Goal: Task Accomplishment & Management: Manage account settings

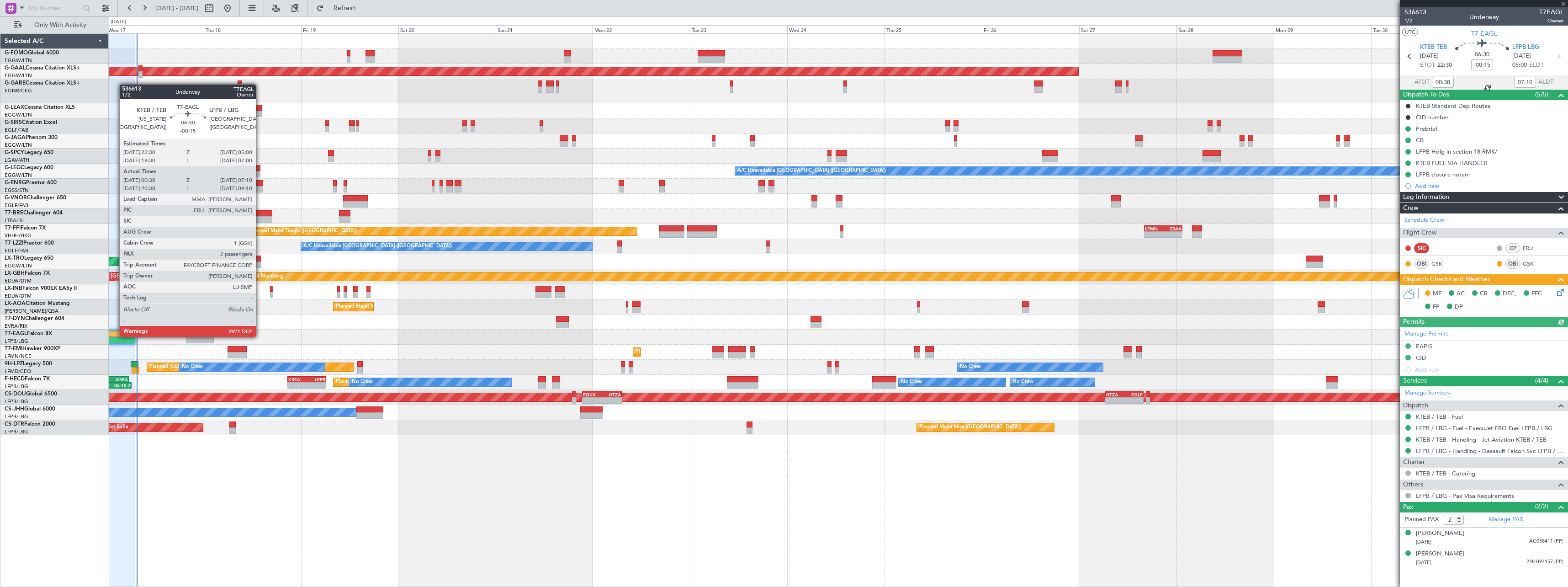
click at [114, 336] on div at bounding box center [113, 334] width 27 height 7
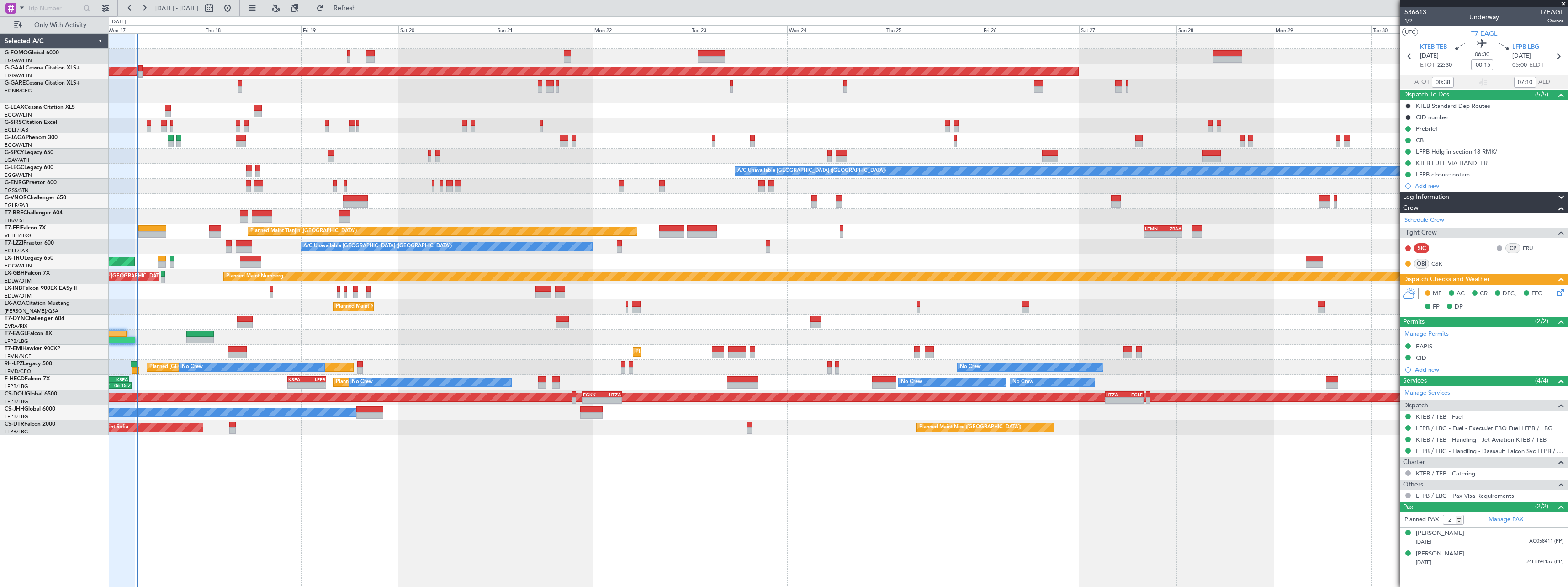
click at [1559, 291] on icon at bounding box center [1559, 290] width 7 height 7
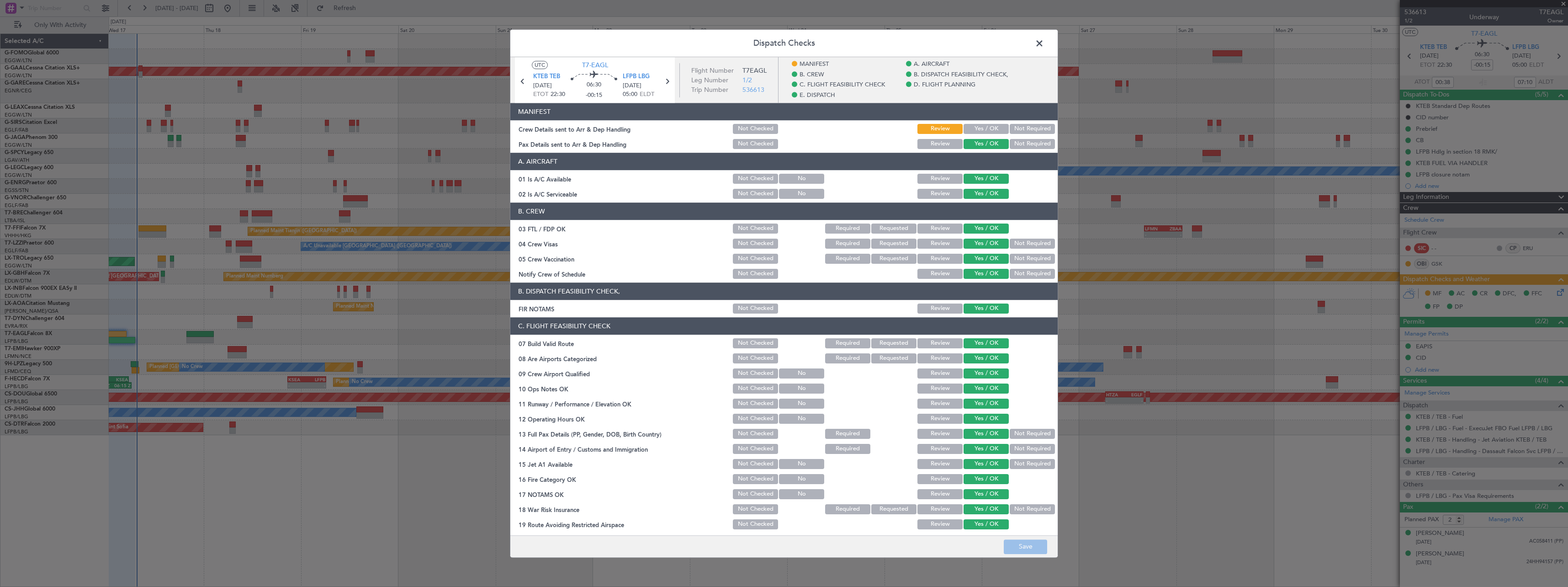
click at [578, 130] on div "Crew Details sent to Arr & Dep Handling" at bounding box center [620, 128] width 221 height 9
click at [556, 128] on div "Crew Details sent to Arr & Dep Handling" at bounding box center [620, 128] width 221 height 9
click at [1044, 40] on span at bounding box center [1044, 46] width 0 height 18
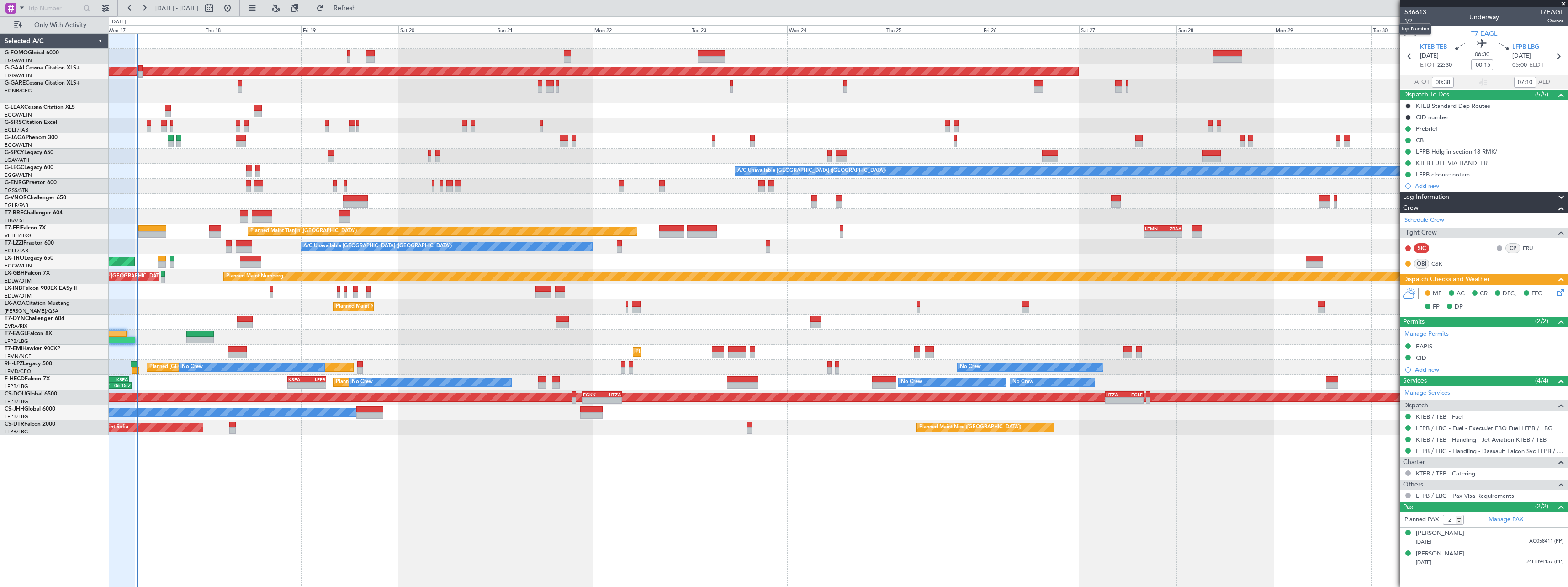
click at [1408, 20] on mat-tooltip-component "Trip Number" at bounding box center [1415, 29] width 45 height 24
click at [1407, 21] on span "1/2" at bounding box center [1415, 21] width 22 height 8
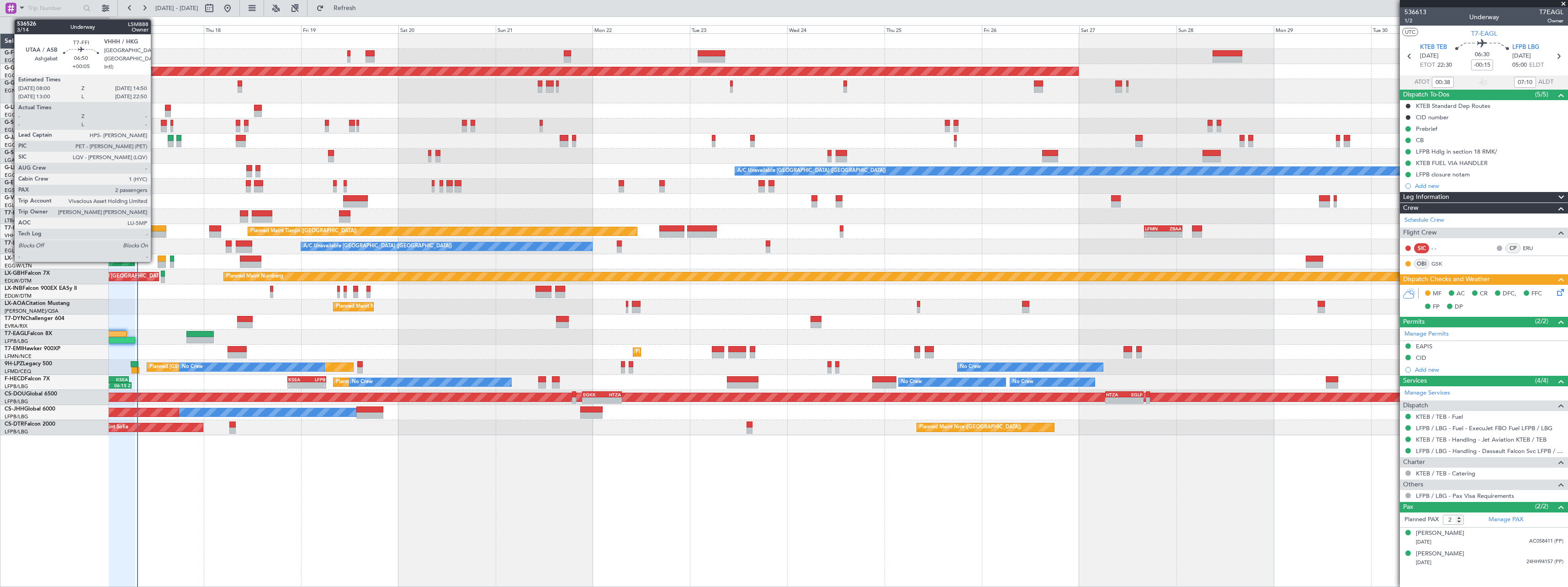
click at [155, 232] on div at bounding box center [152, 234] width 28 height 7
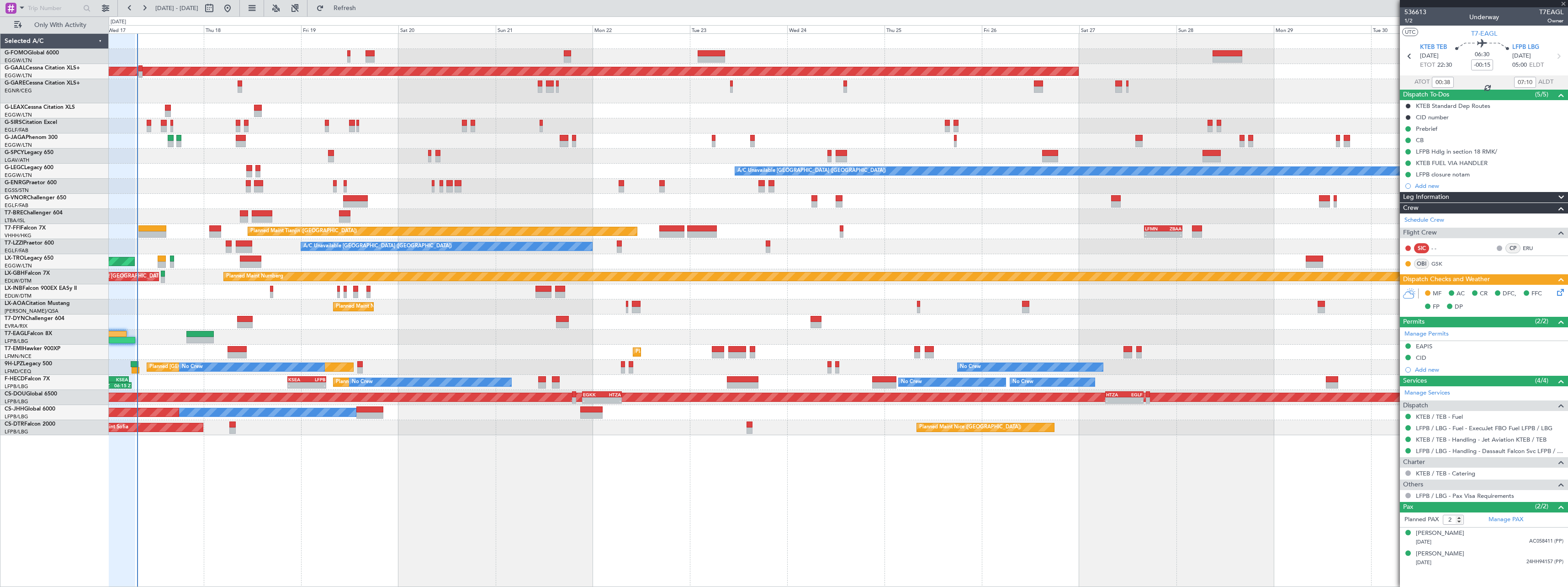
type input "+00:05"
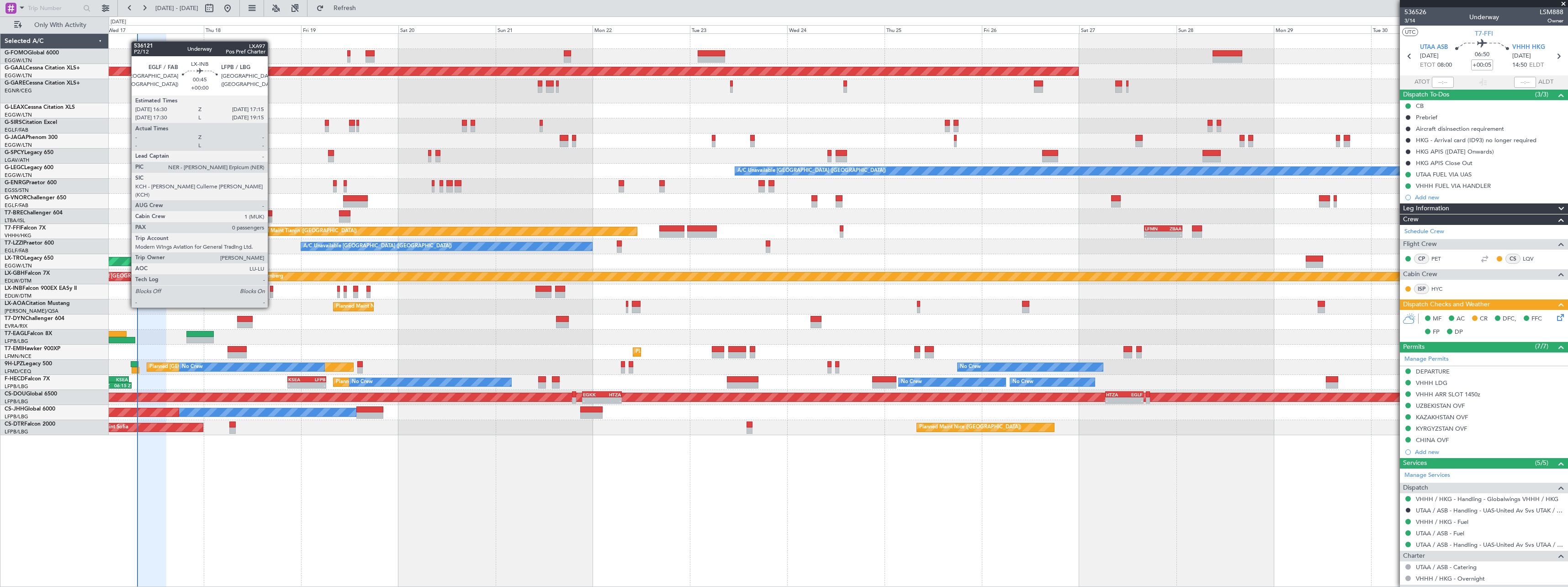
click at [272, 290] on div at bounding box center [271, 289] width 3 height 7
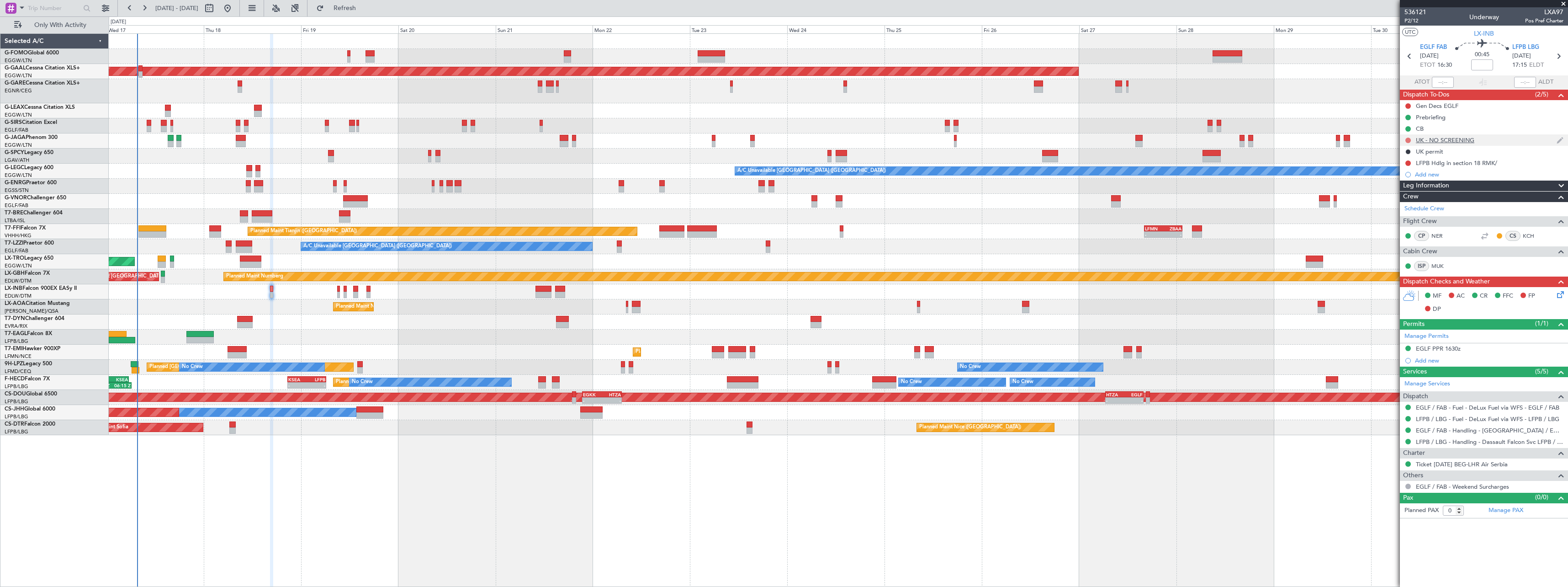
click at [1407, 139] on button at bounding box center [1408, 140] width 5 height 5
click at [1401, 198] on span "Cancelled" at bounding box center [1410, 194] width 26 height 9
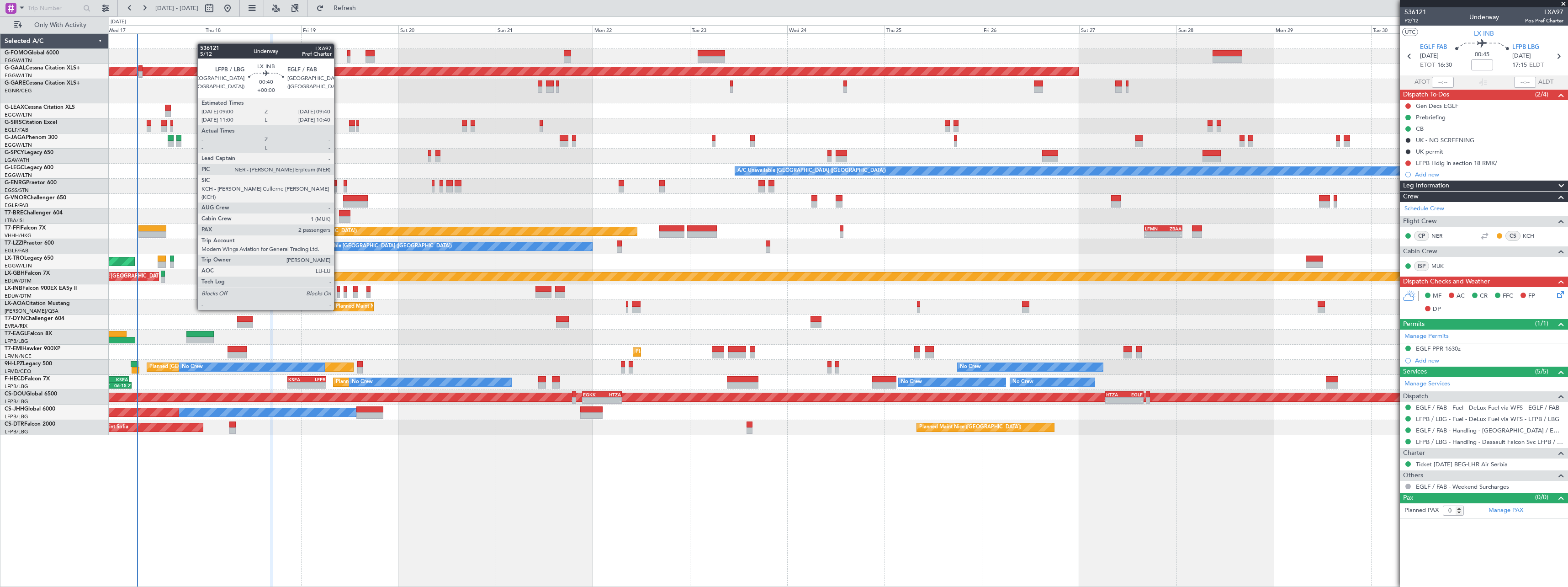
click at [338, 292] on div at bounding box center [338, 295] width 3 height 7
type input "2"
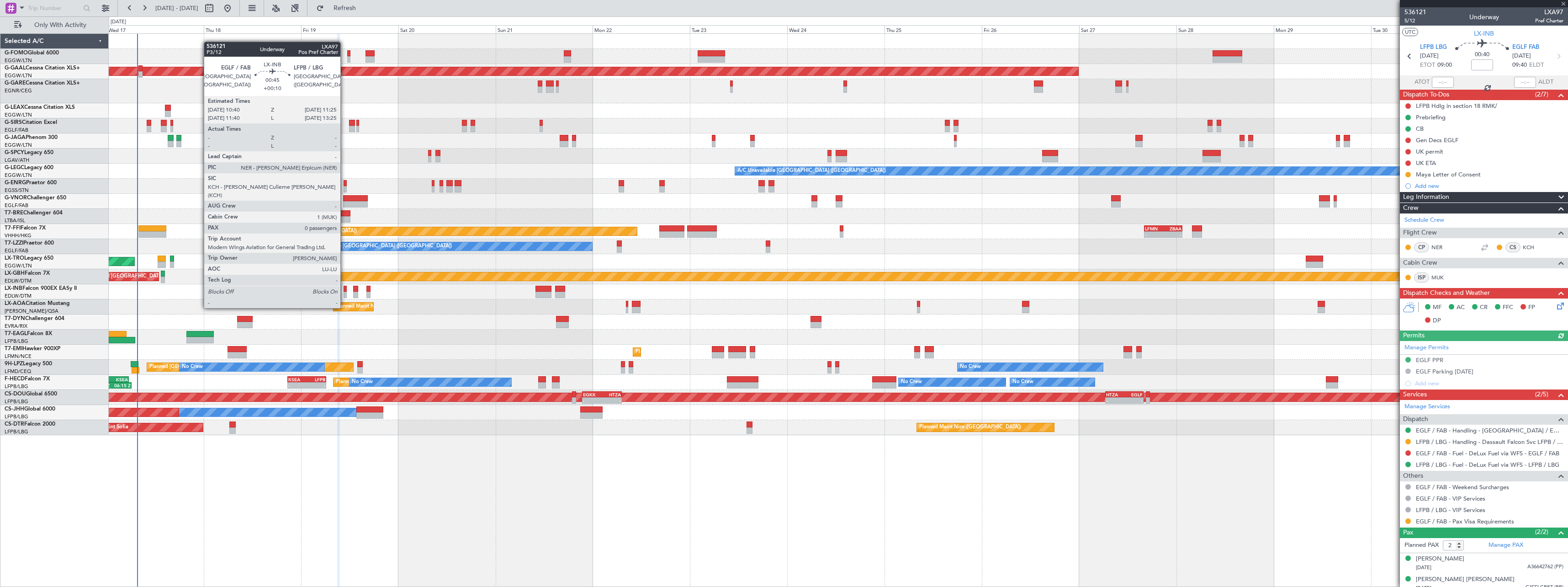
click at [345, 290] on div at bounding box center [345, 289] width 3 height 7
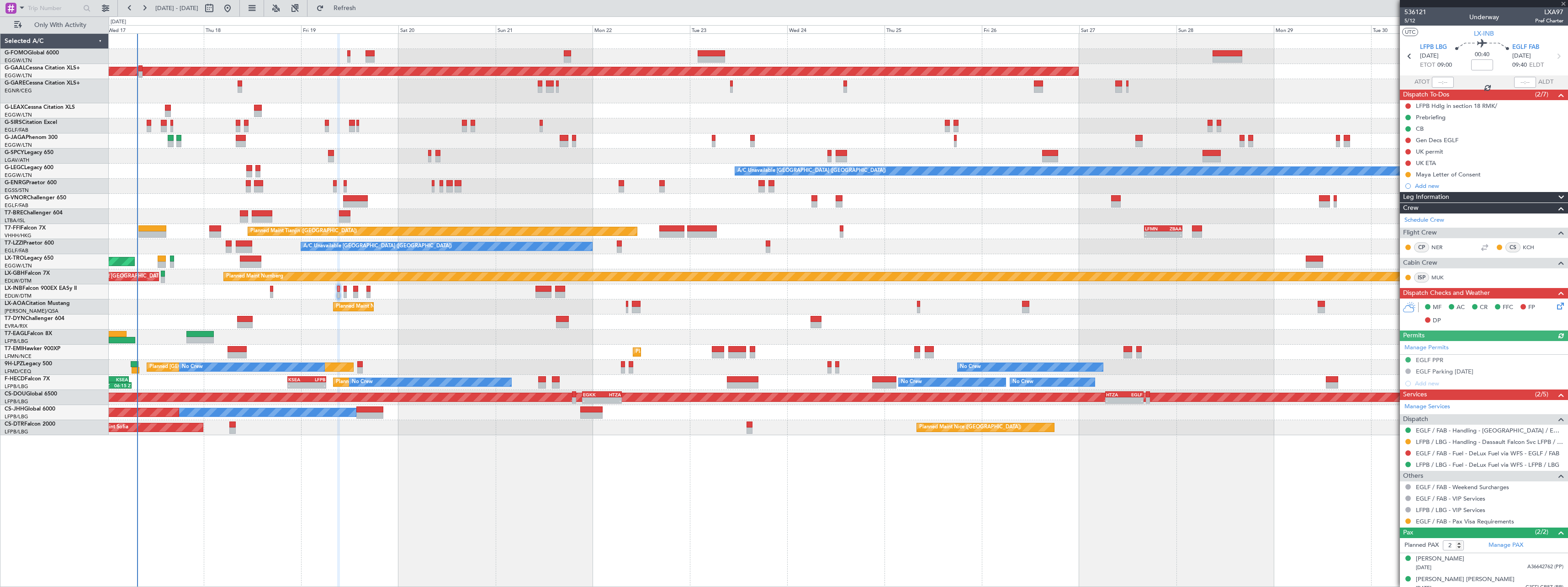
type input "+00:10"
type input "0"
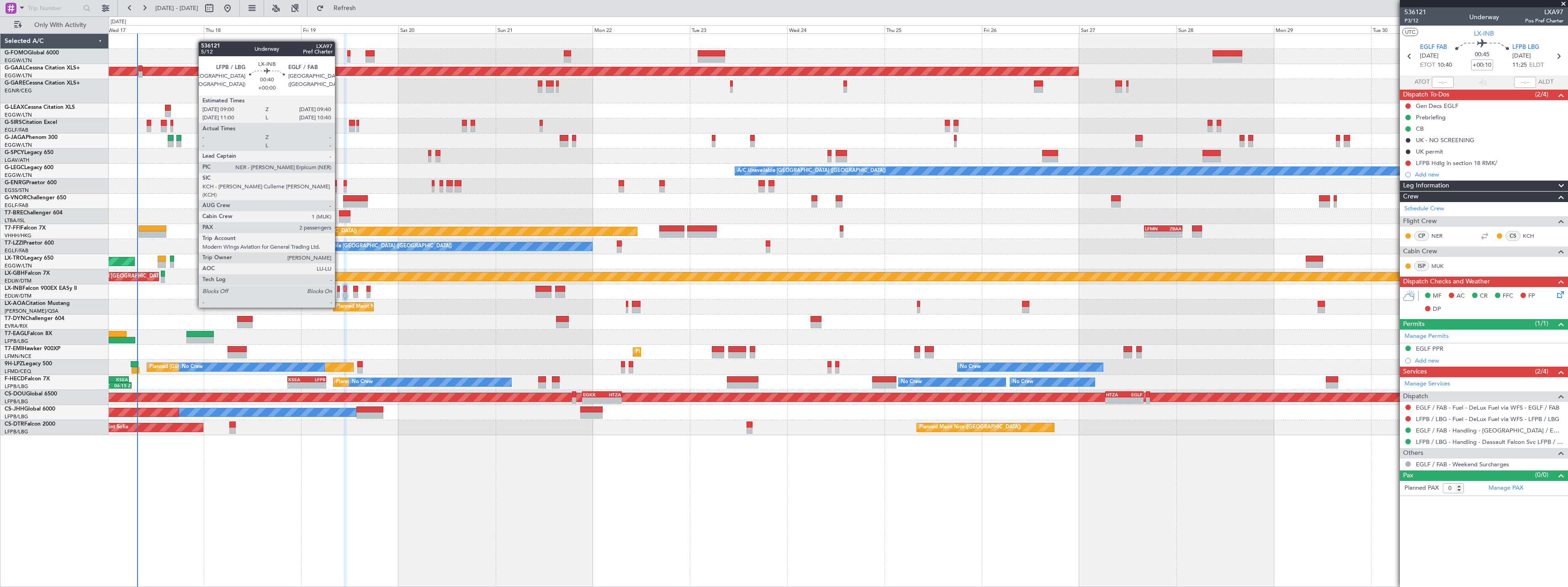
click at [339, 290] on div at bounding box center [338, 289] width 3 height 7
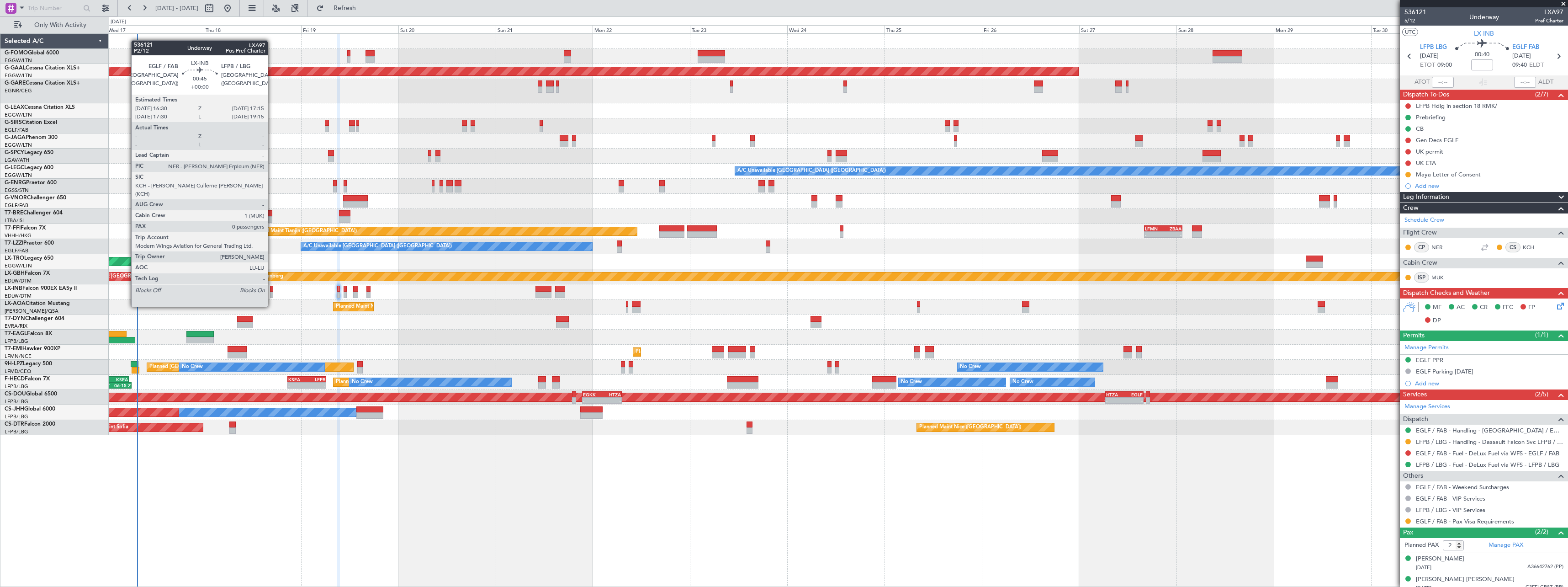
click at [272, 289] on div at bounding box center [271, 289] width 3 height 7
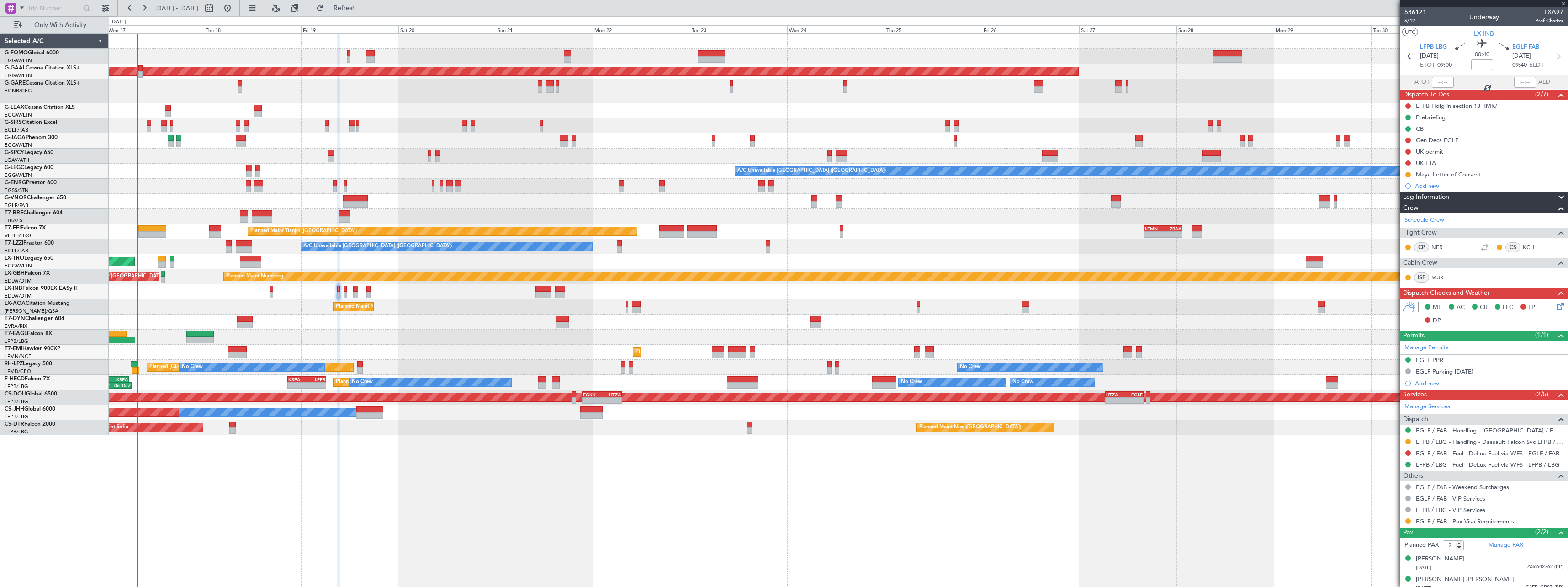
type input "0"
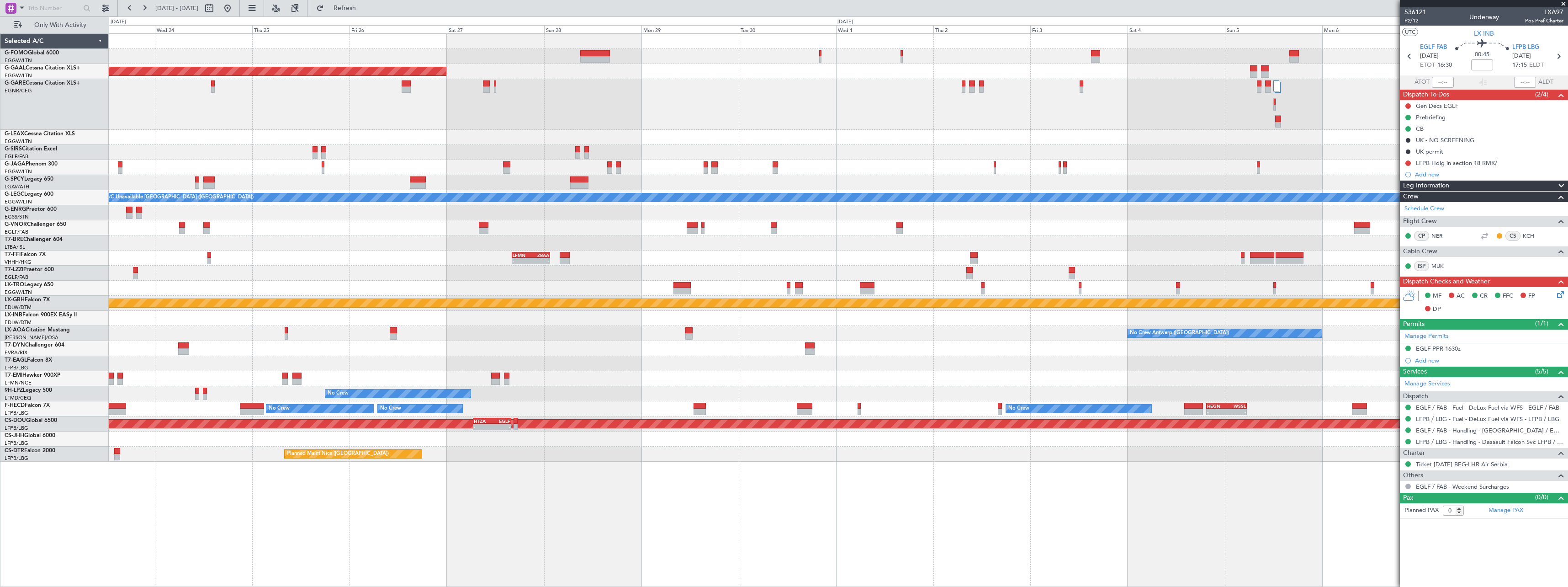
click at [336, 480] on div "Planned Maint Dusseldorf A/C Unavailable [GEOGRAPHIC_DATA] ([GEOGRAPHIC_DATA]) …" at bounding box center [838, 310] width 1459 height 554
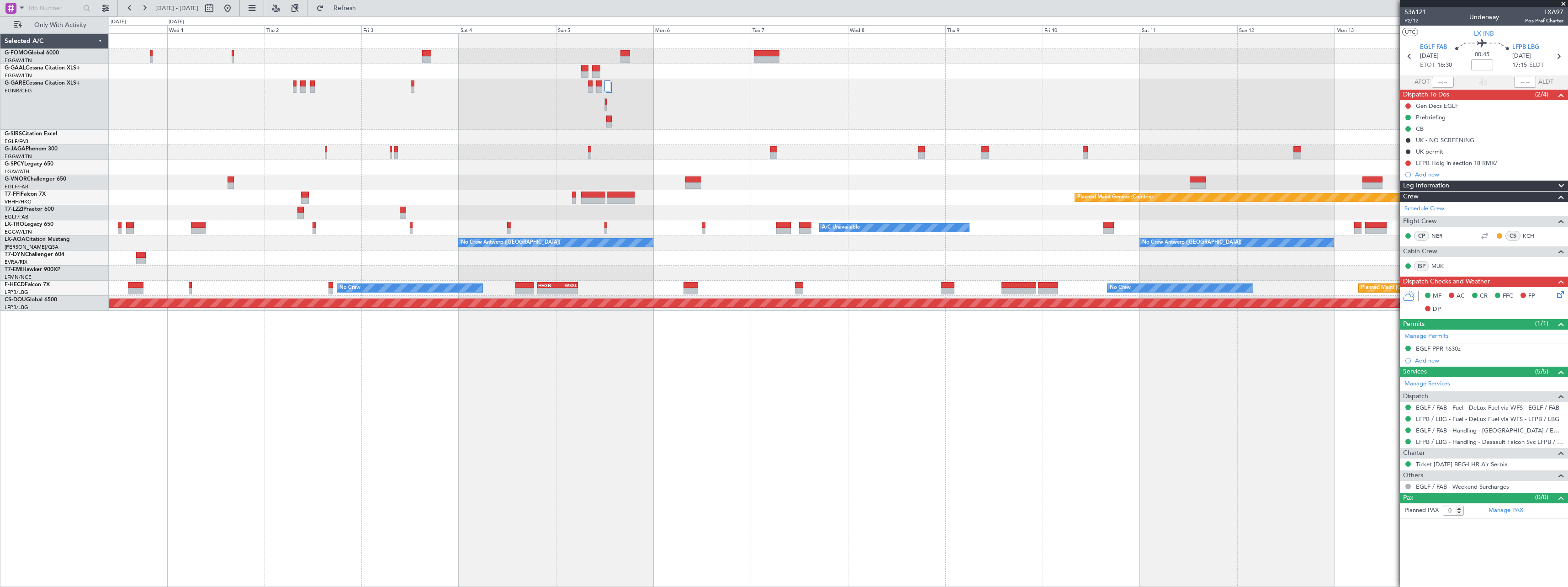
click at [360, 468] on div "Owner [GEOGRAPHIC_DATA] ([GEOGRAPHIC_DATA]) Planned [GEOGRAPHIC_DATA] Planned M…" at bounding box center [838, 310] width 1459 height 554
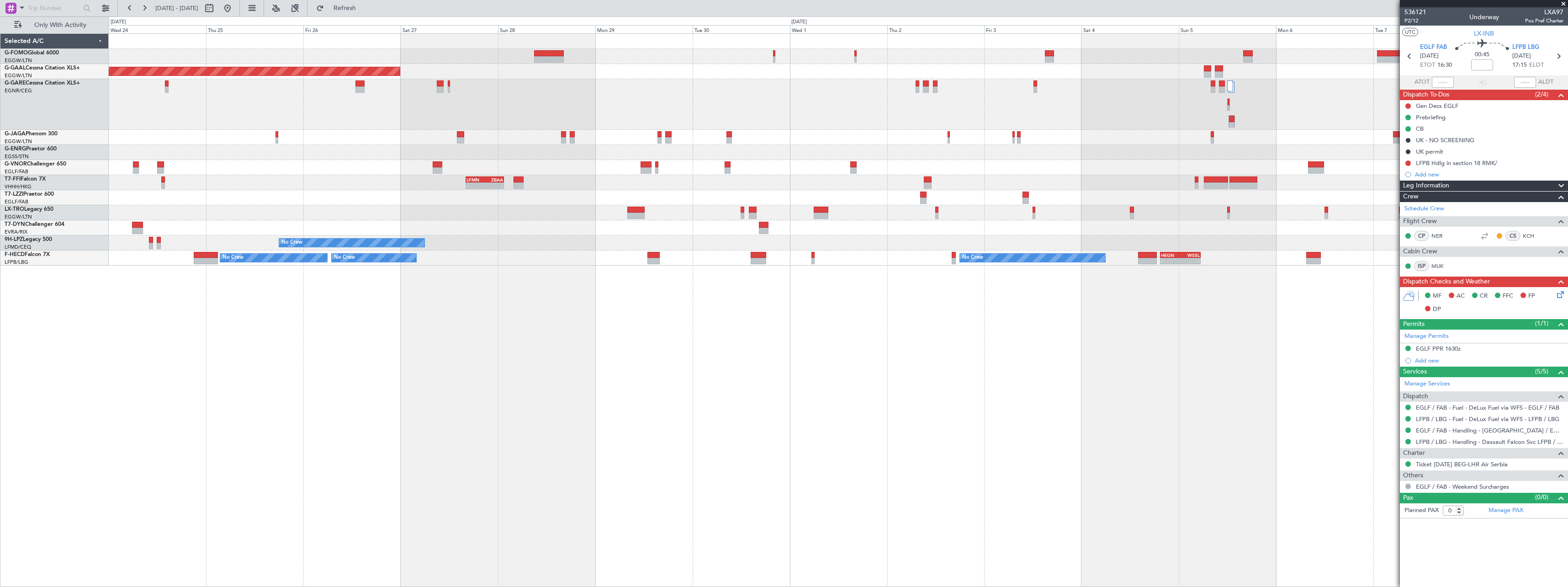
click at [1247, 399] on div "Planned Maint Dusseldorf LFMN 16:05 Z ZBAA 01:35 Z - - Planned Maint Geneva ([G…" at bounding box center [838, 310] width 1459 height 554
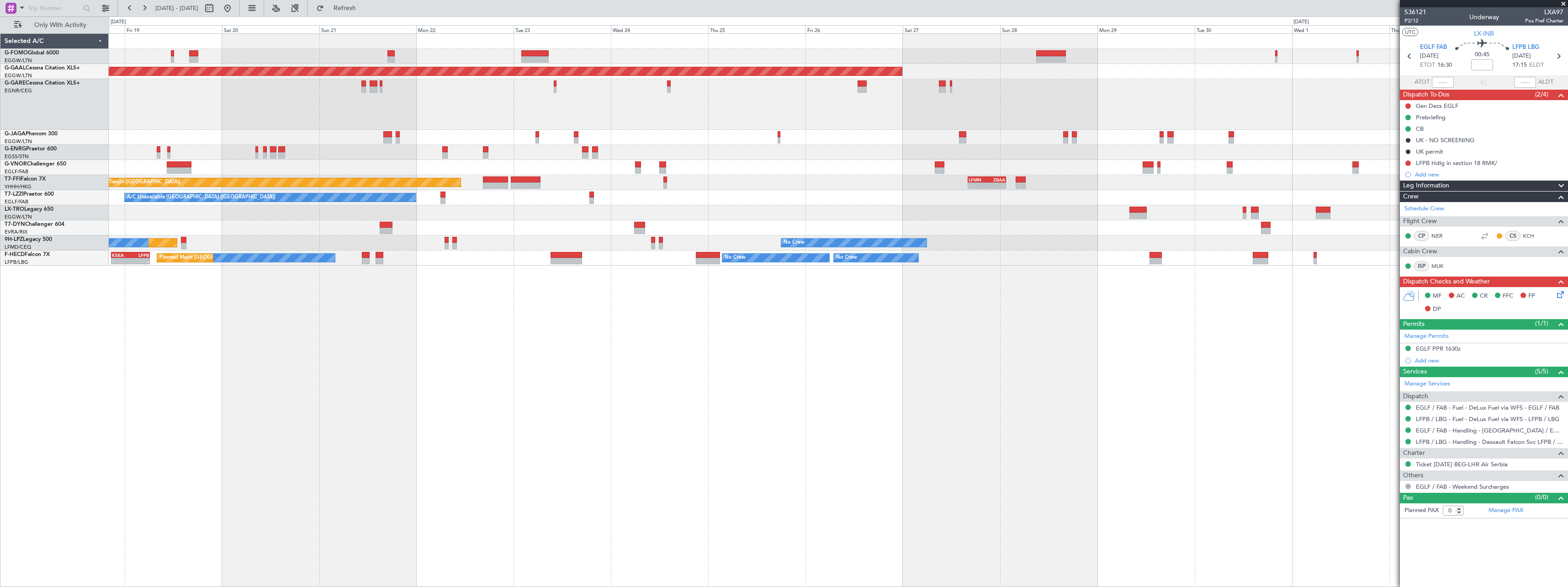
click at [1145, 408] on div "Planned Maint Dusseldorf LFMN 16:05 Z ZBAA 01:35 Z - - Planned Maint Tianjin ([…" at bounding box center [838, 310] width 1459 height 554
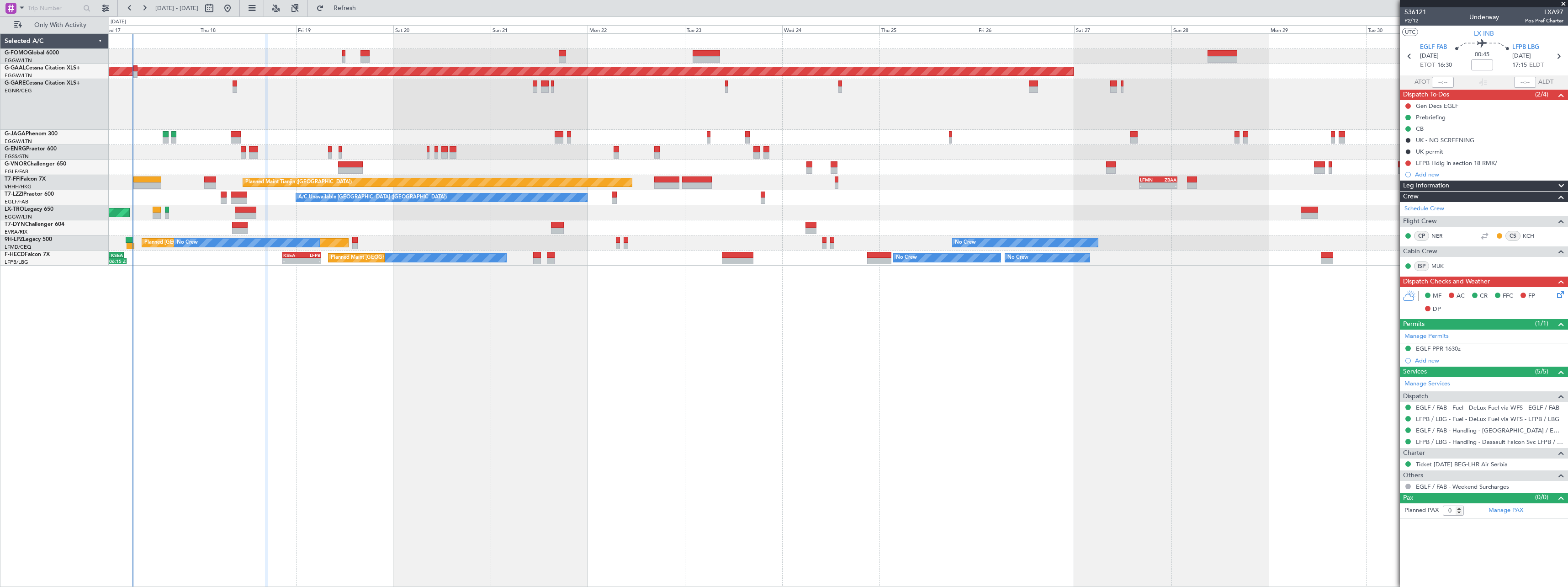
click at [783, 440] on div "OLBA 11:00 Z KTEB 22:45 Z 10:50 Z 22:30 Z Planned [GEOGRAPHIC_DATA] LFMN 16:05 …" at bounding box center [838, 310] width 1459 height 554
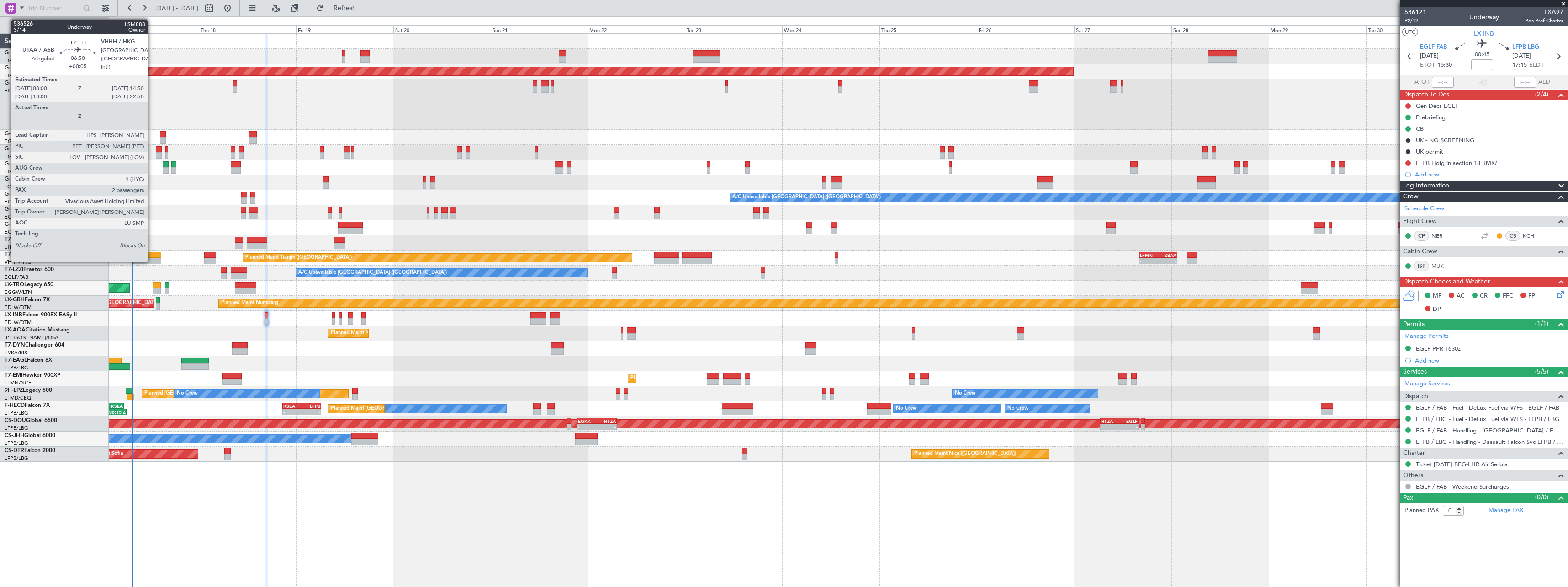
click at [152, 259] on div at bounding box center [147, 261] width 28 height 7
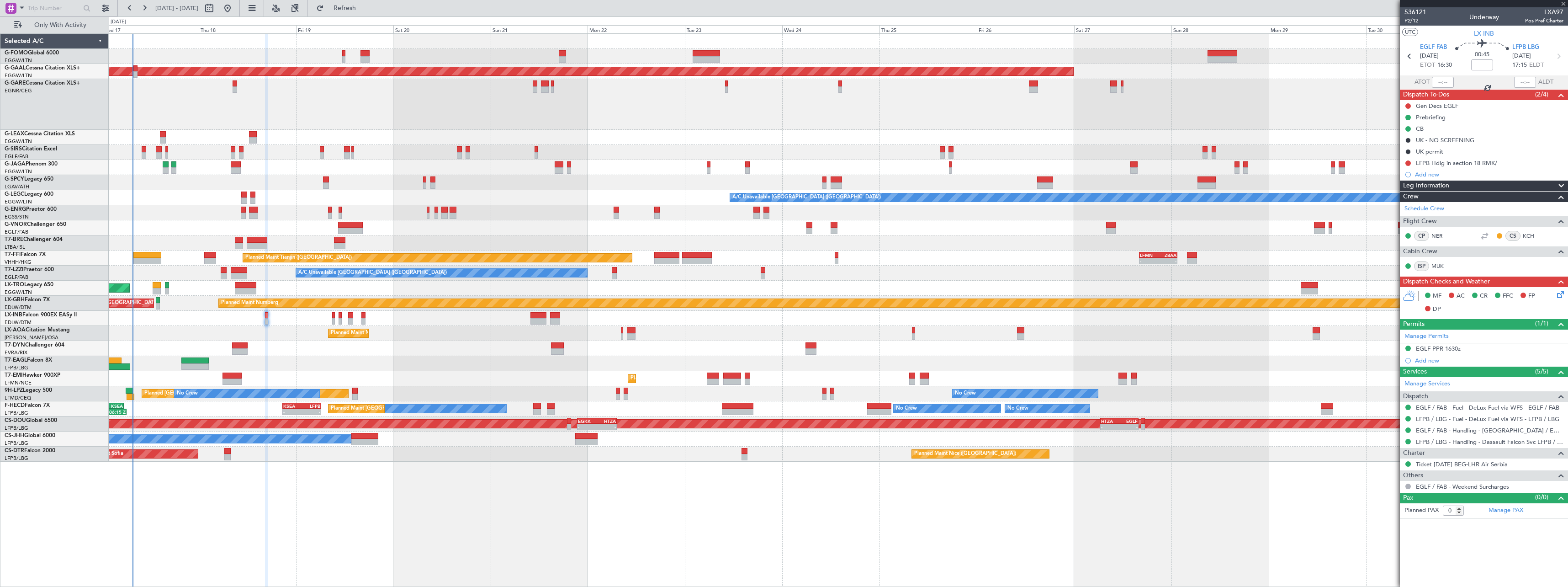
type input "+00:05"
type input "2"
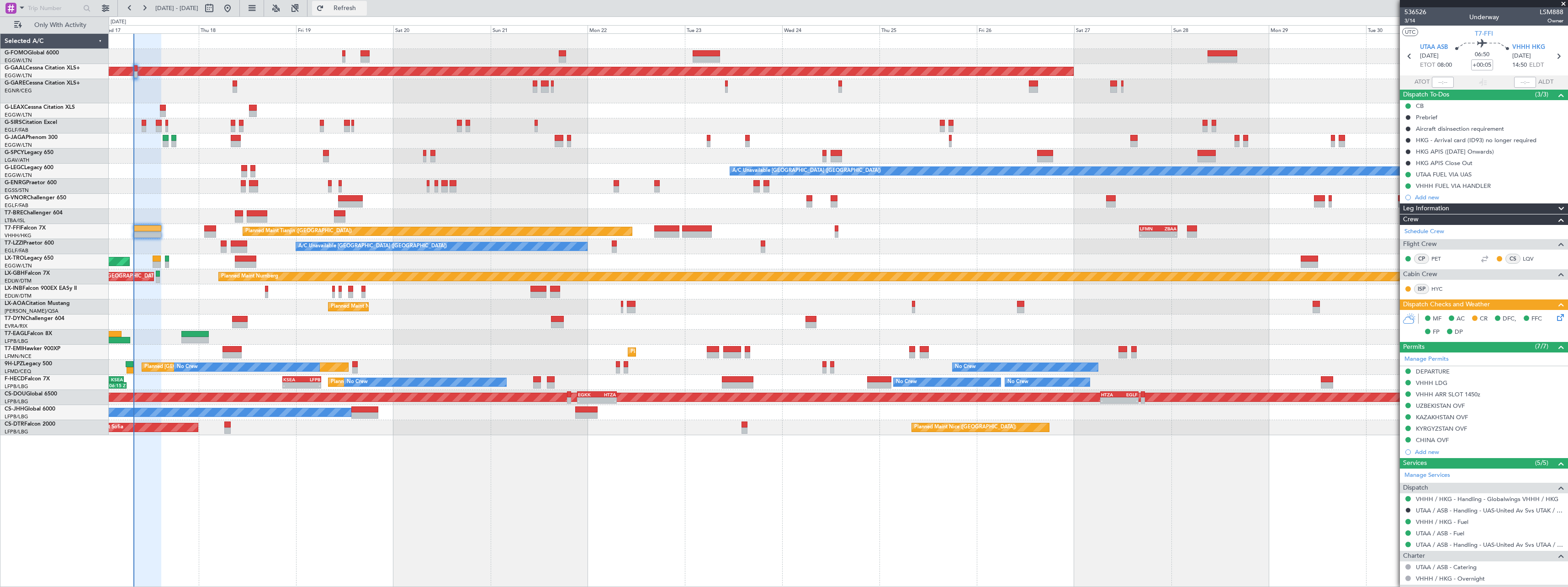
click at [364, 9] on span "Refresh" at bounding box center [345, 8] width 38 height 7
click at [364, 12] on span "Refresh" at bounding box center [345, 8] width 38 height 7
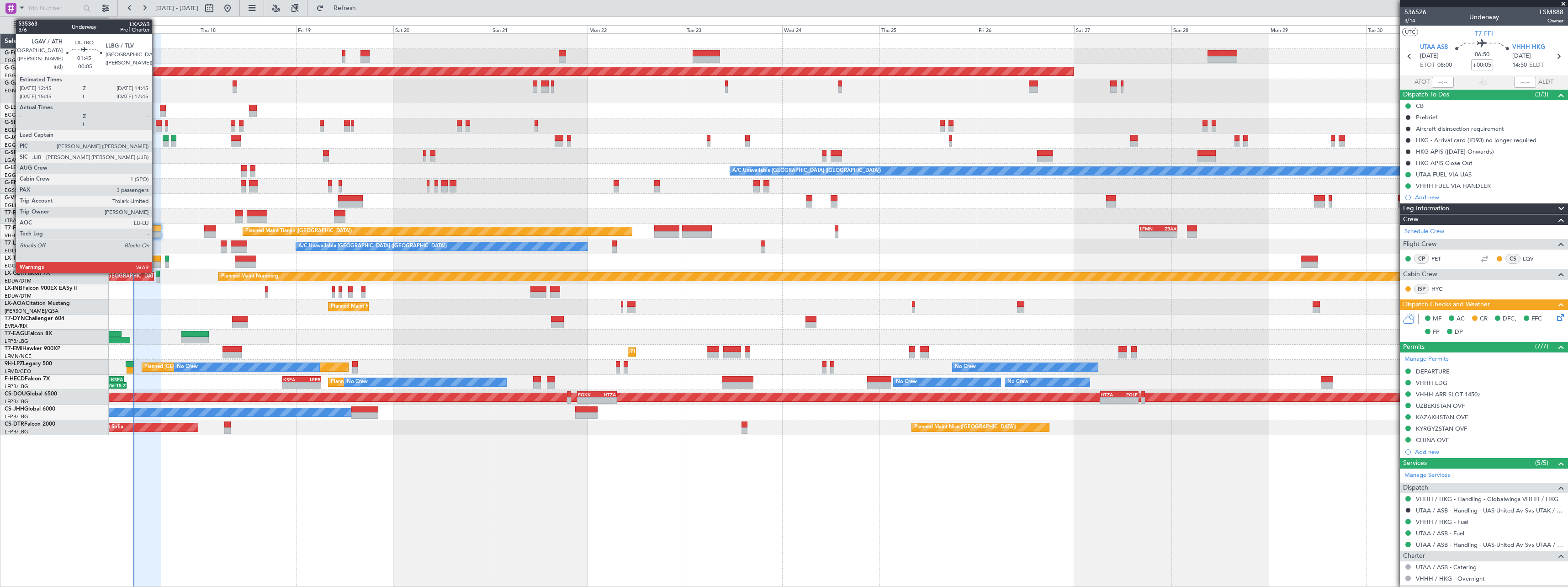
click at [156, 259] on div at bounding box center [157, 259] width 9 height 7
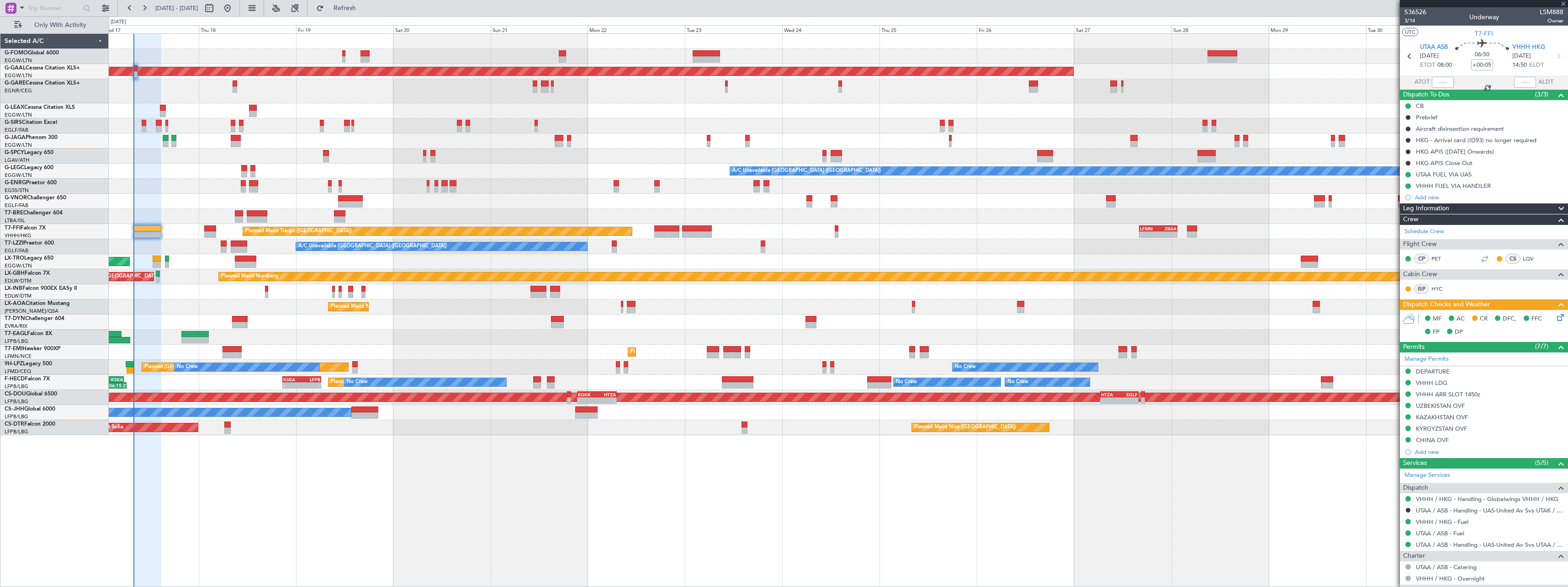
type input "-00:05"
type input "3"
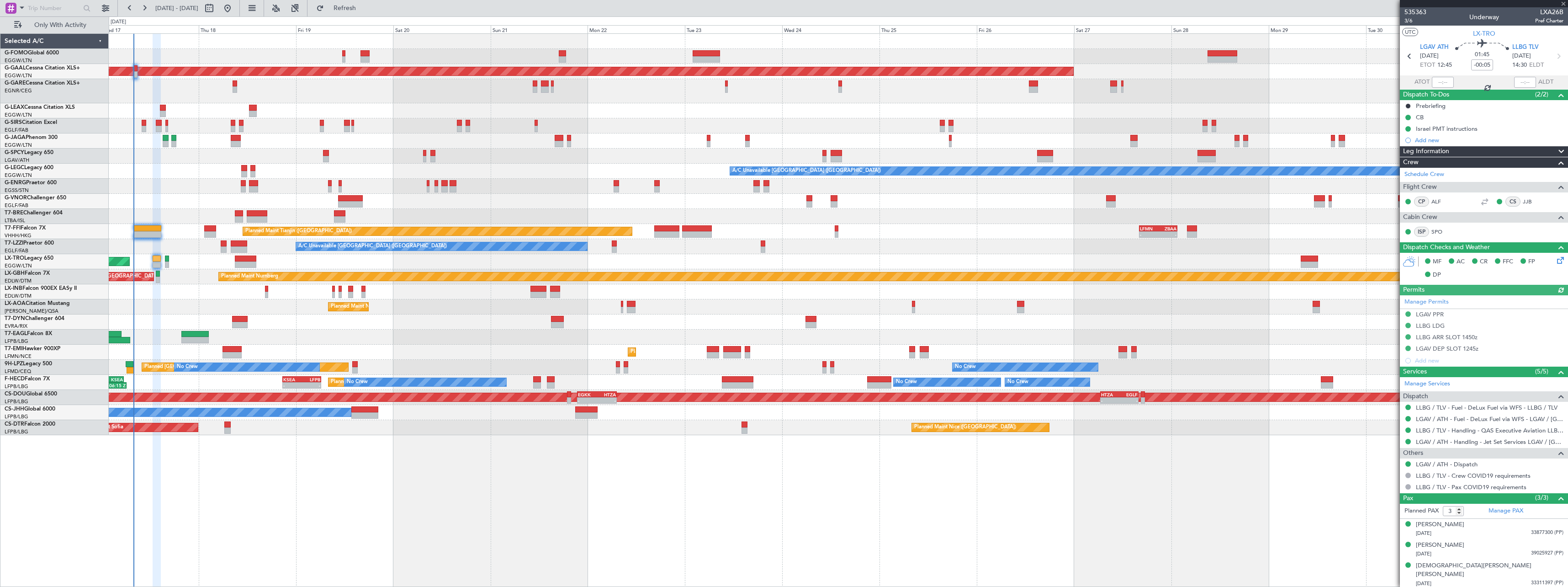
click at [1561, 259] on icon at bounding box center [1559, 259] width 7 height 7
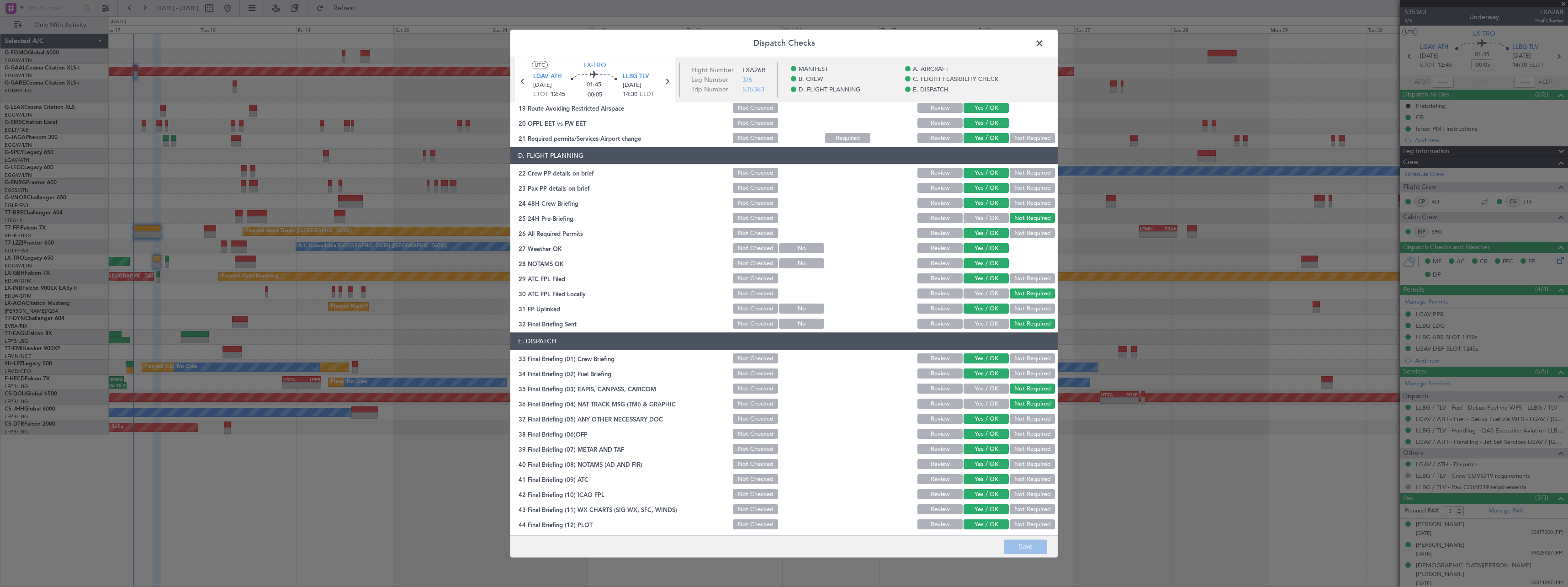
scroll to position [385, 0]
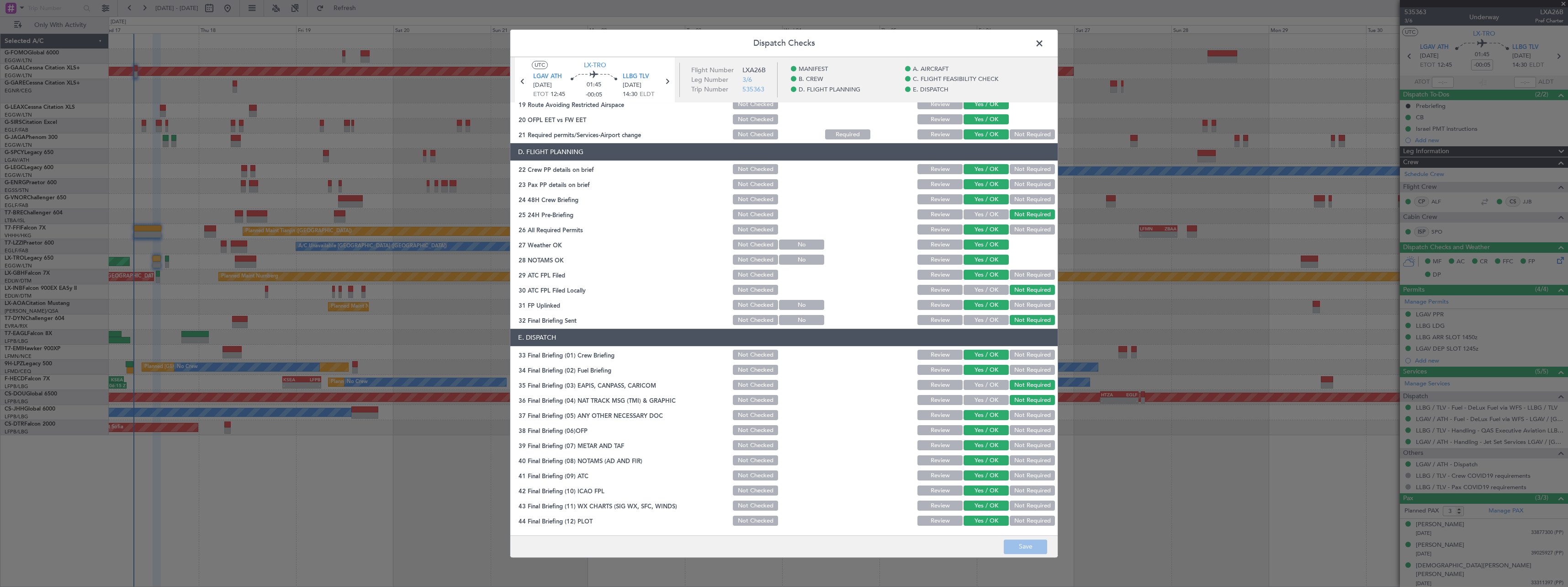
click at [1044, 40] on span at bounding box center [1044, 46] width 0 height 18
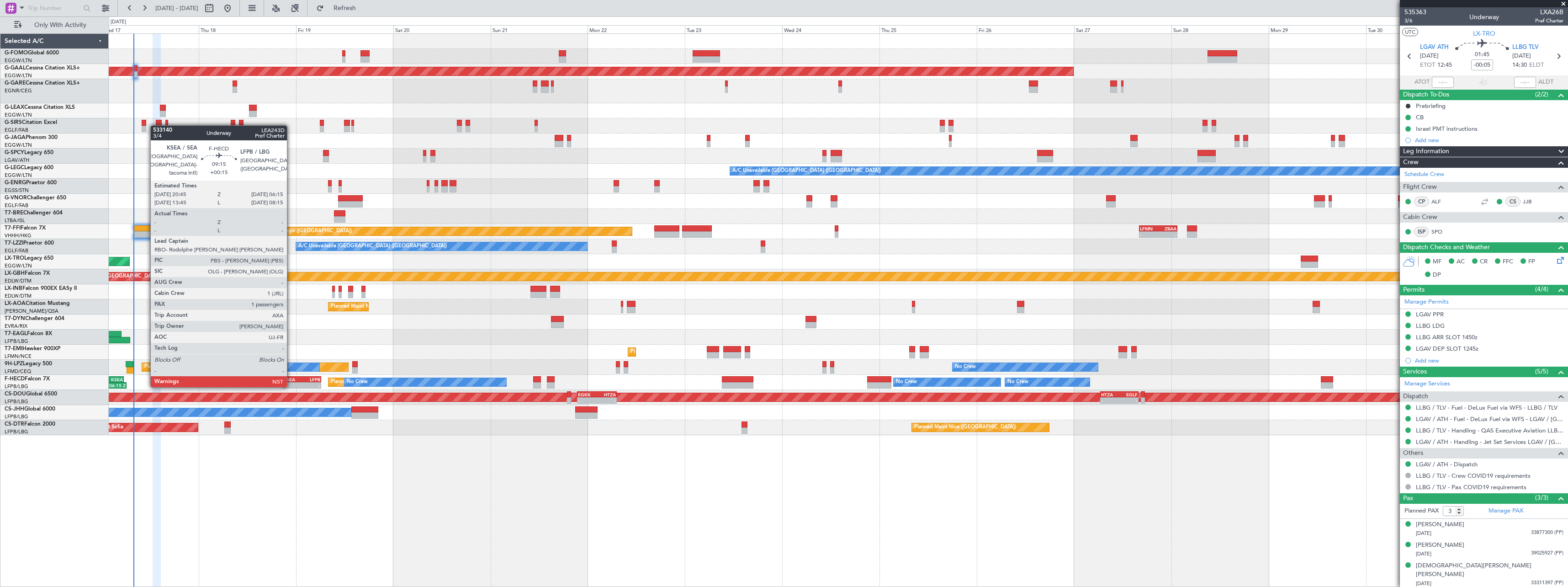
click at [291, 377] on div "KSEA" at bounding box center [292, 379] width 18 height 5
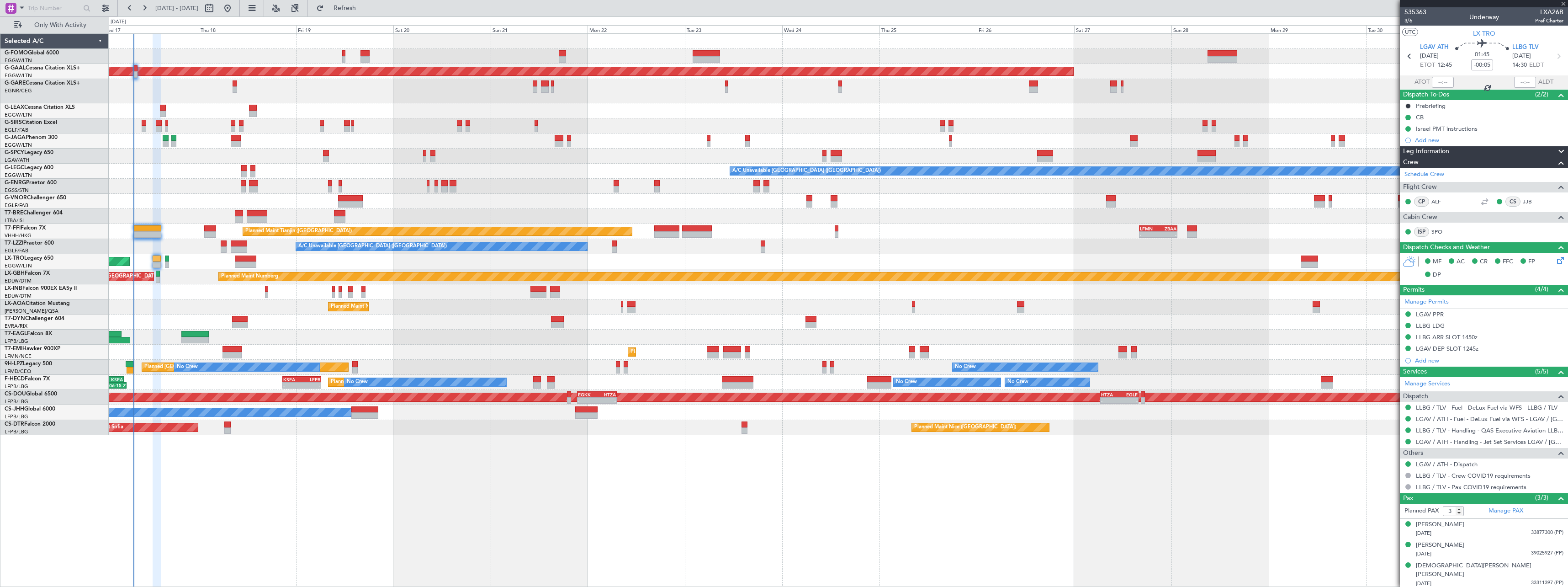
type input "+00:15"
type input "1"
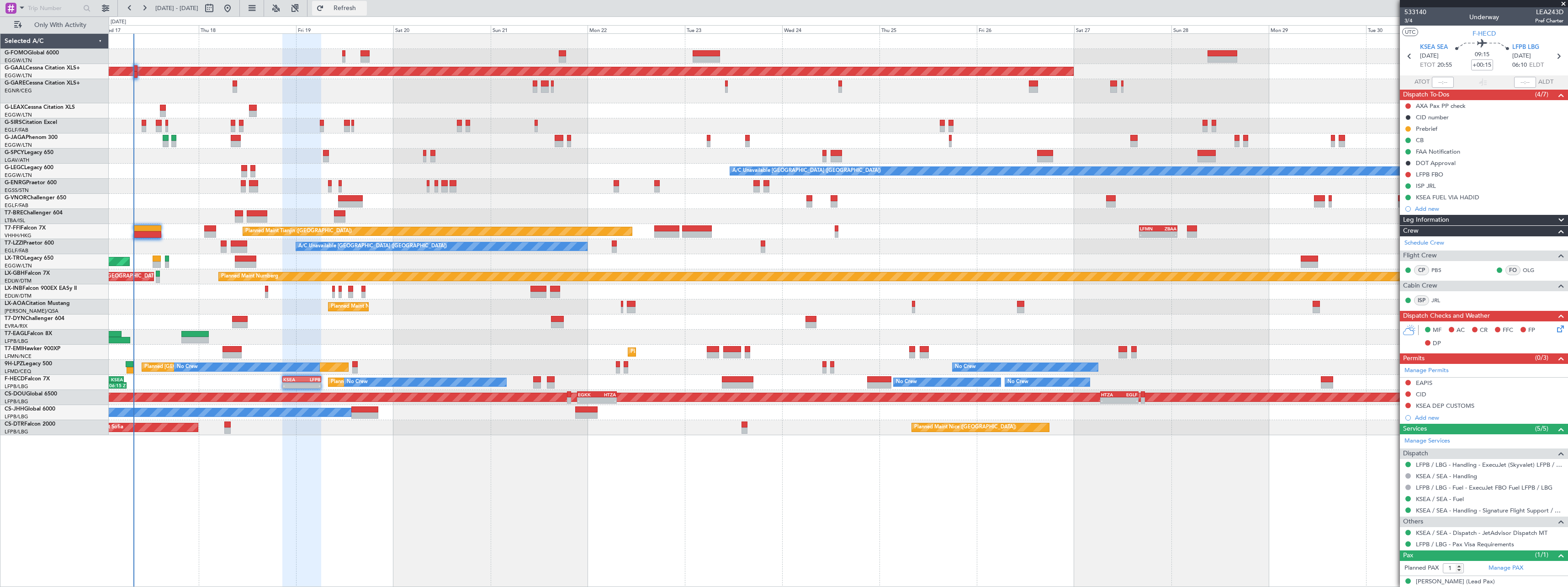
click at [364, 9] on span "Refresh" at bounding box center [345, 8] width 38 height 7
click at [364, 9] on span "Refresh" at bounding box center [345, 8] width 38 height 7
click at [364, 5] on span "Refresh" at bounding box center [345, 8] width 38 height 7
click at [364, 7] on span "Refresh" at bounding box center [345, 8] width 38 height 7
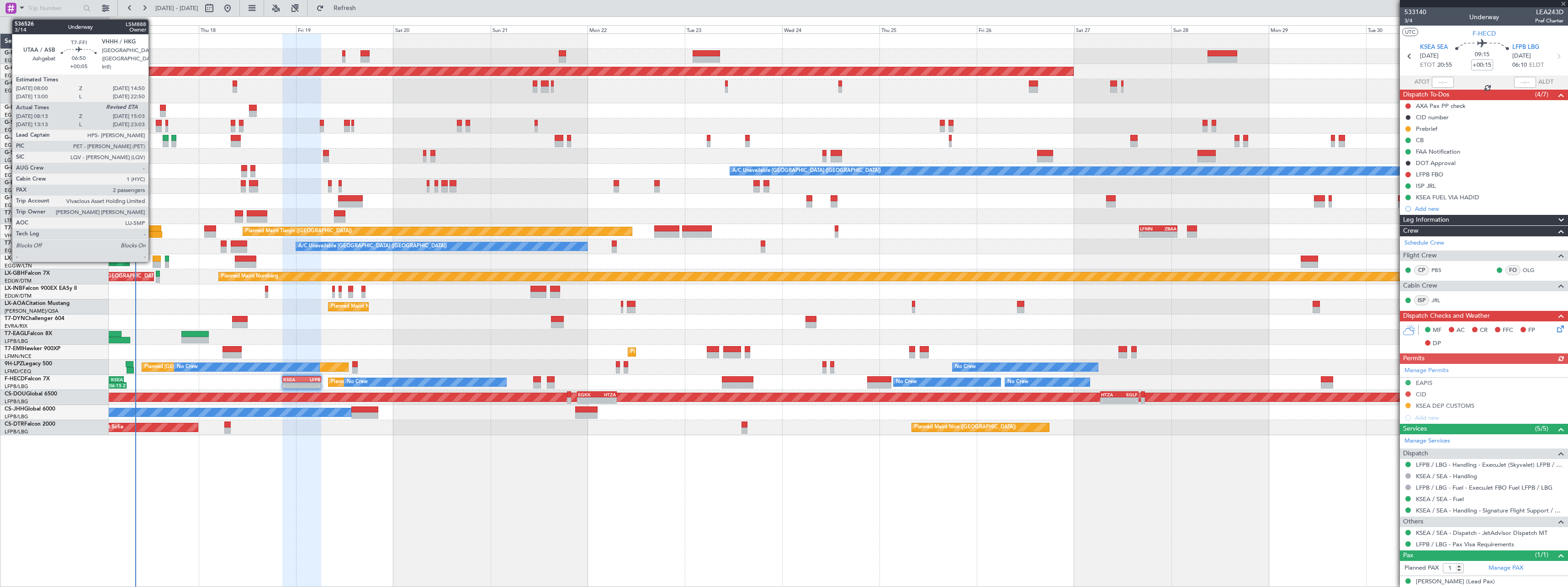
click at [153, 227] on div at bounding box center [147, 228] width 28 height 7
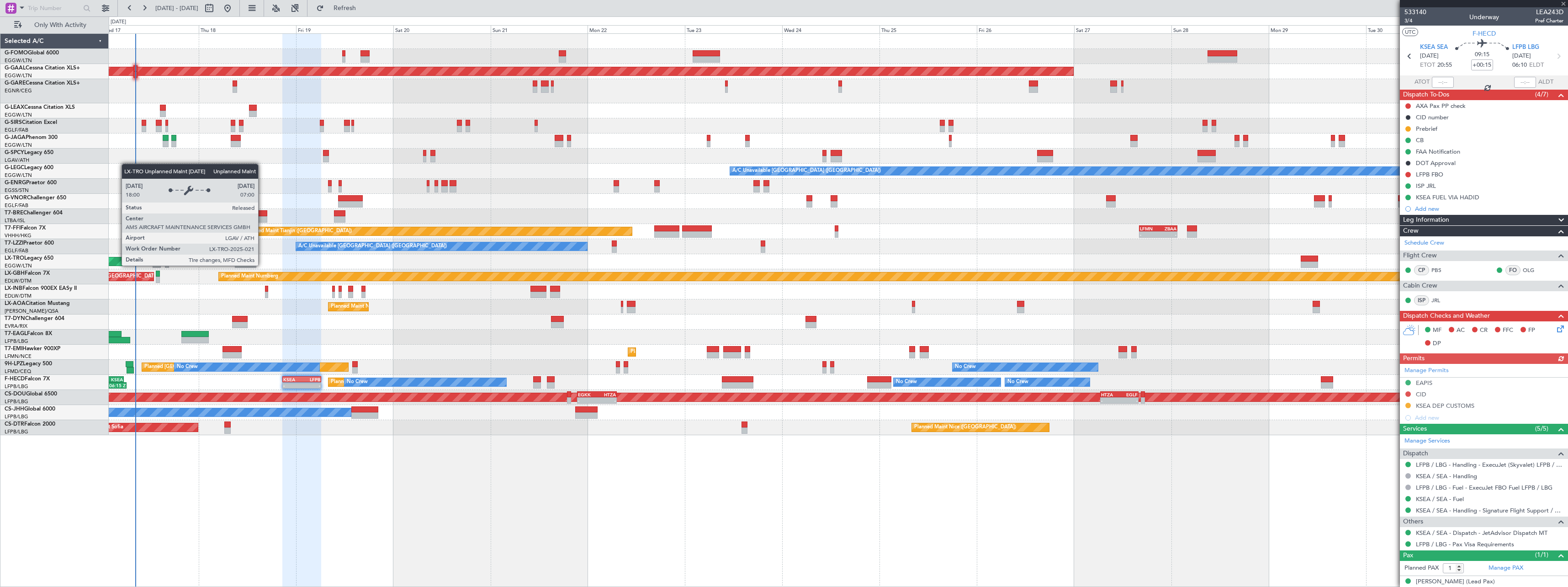
type input "+00:05"
type input "08:13"
type input "2"
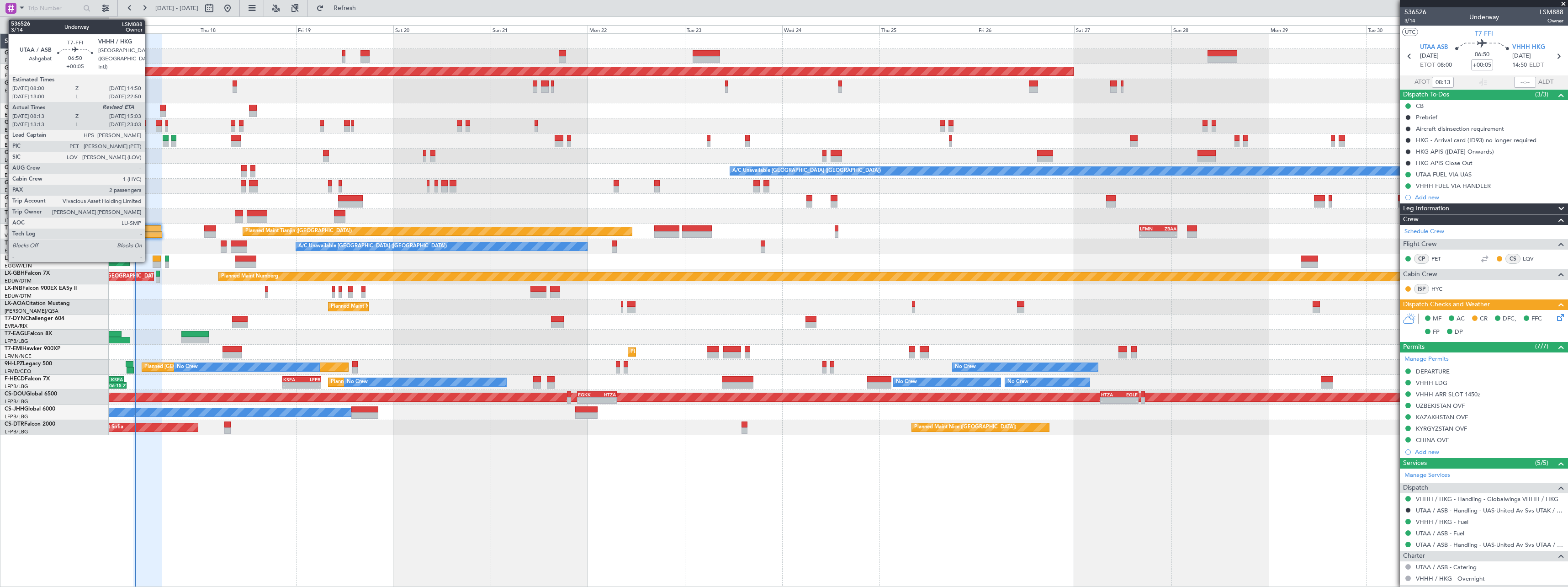
click at [149, 230] on div at bounding box center [147, 228] width 28 height 7
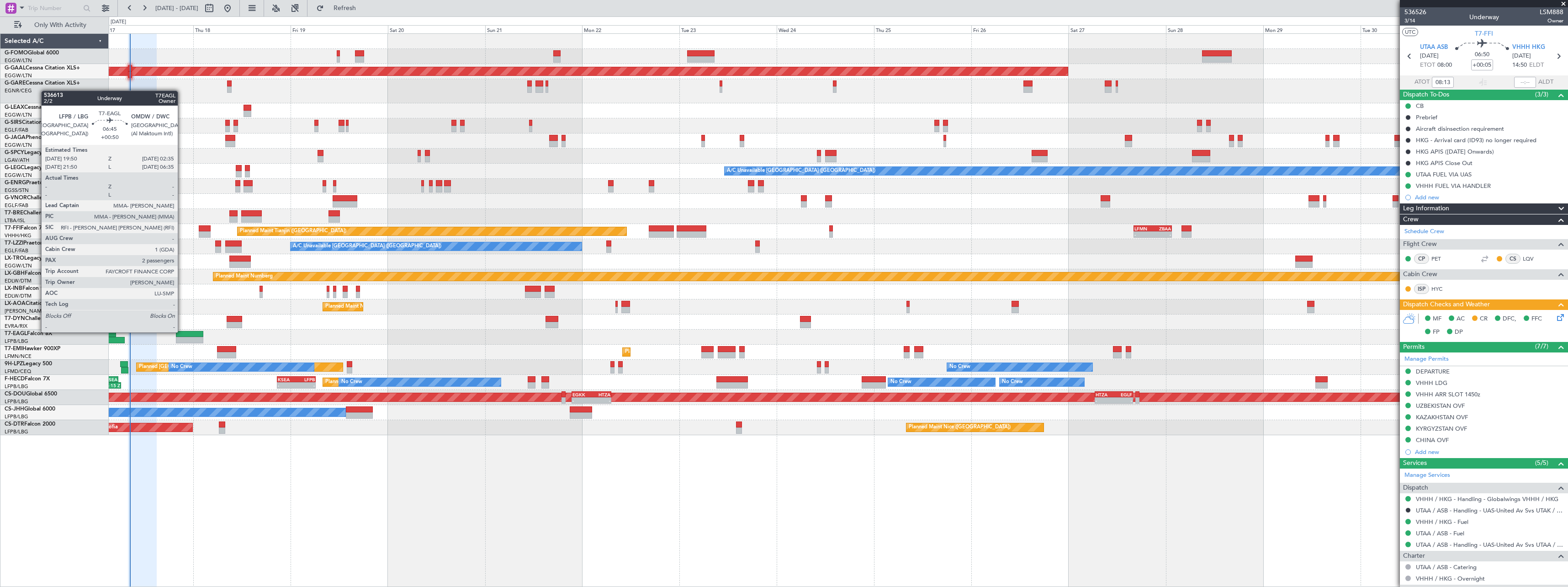
click at [182, 331] on div at bounding box center [189, 334] width 27 height 7
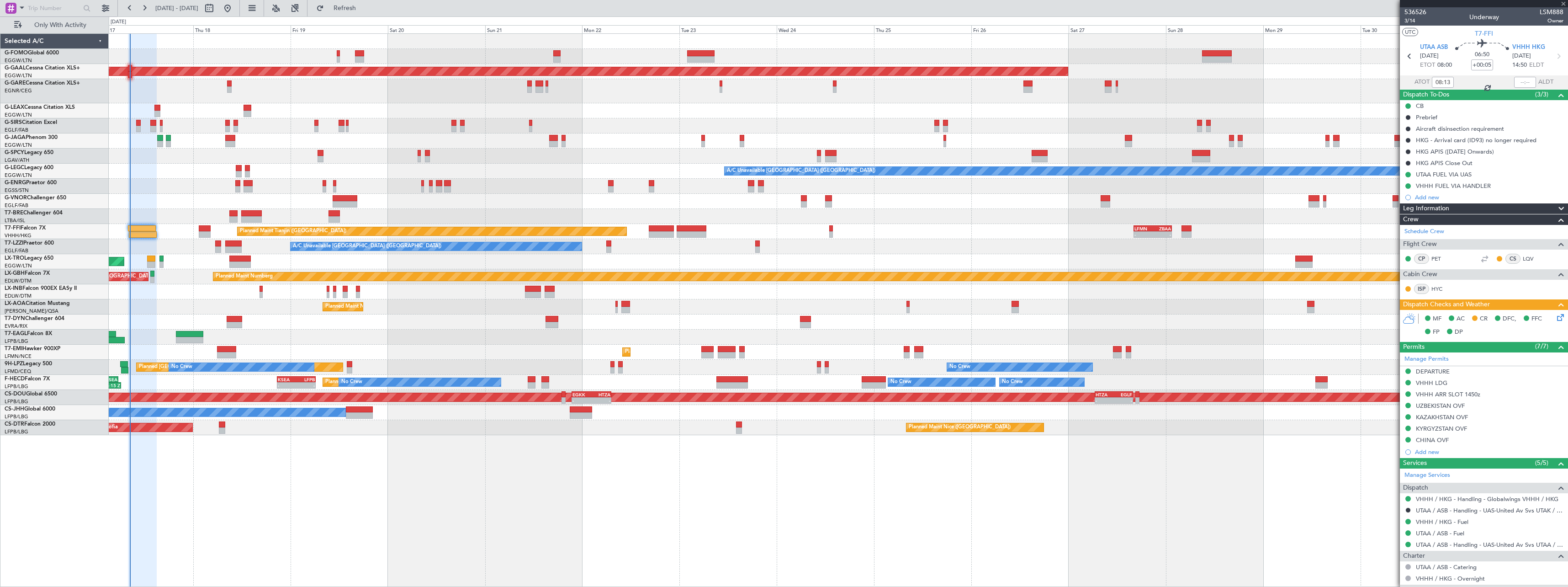
type input "+00:50"
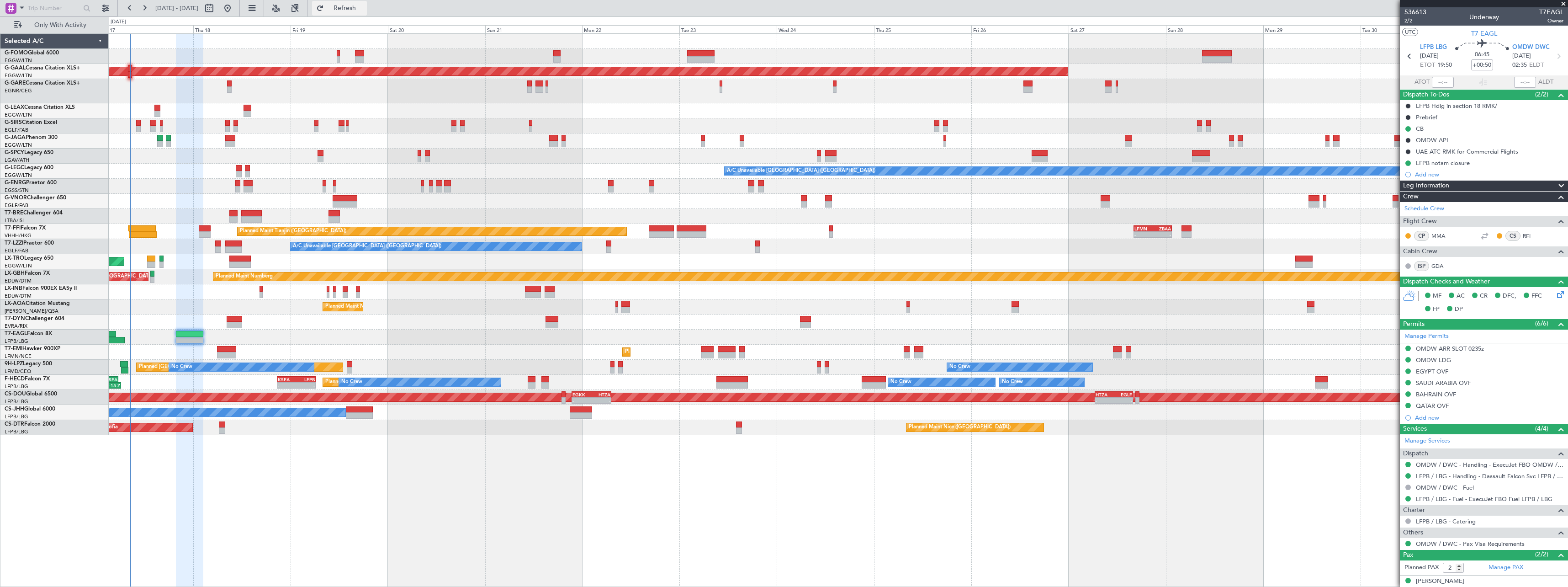
click at [364, 9] on span "Refresh" at bounding box center [345, 8] width 38 height 7
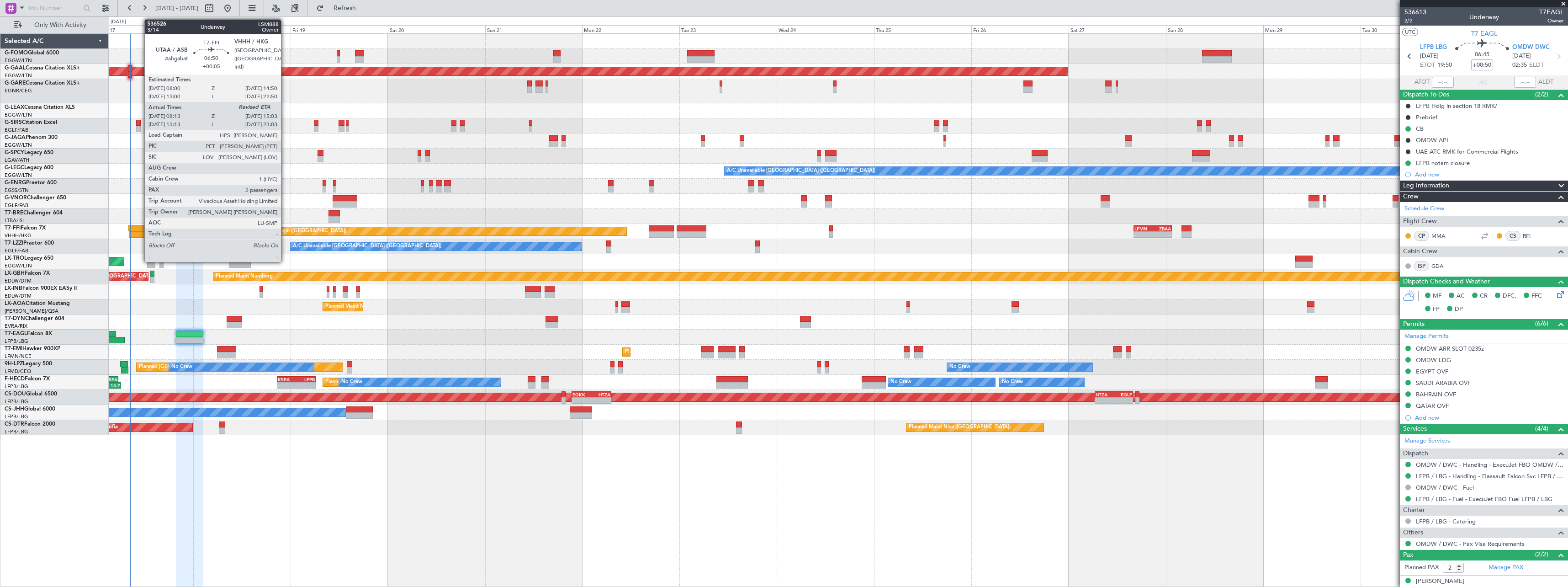
click at [140, 227] on div at bounding box center [142, 228] width 28 height 7
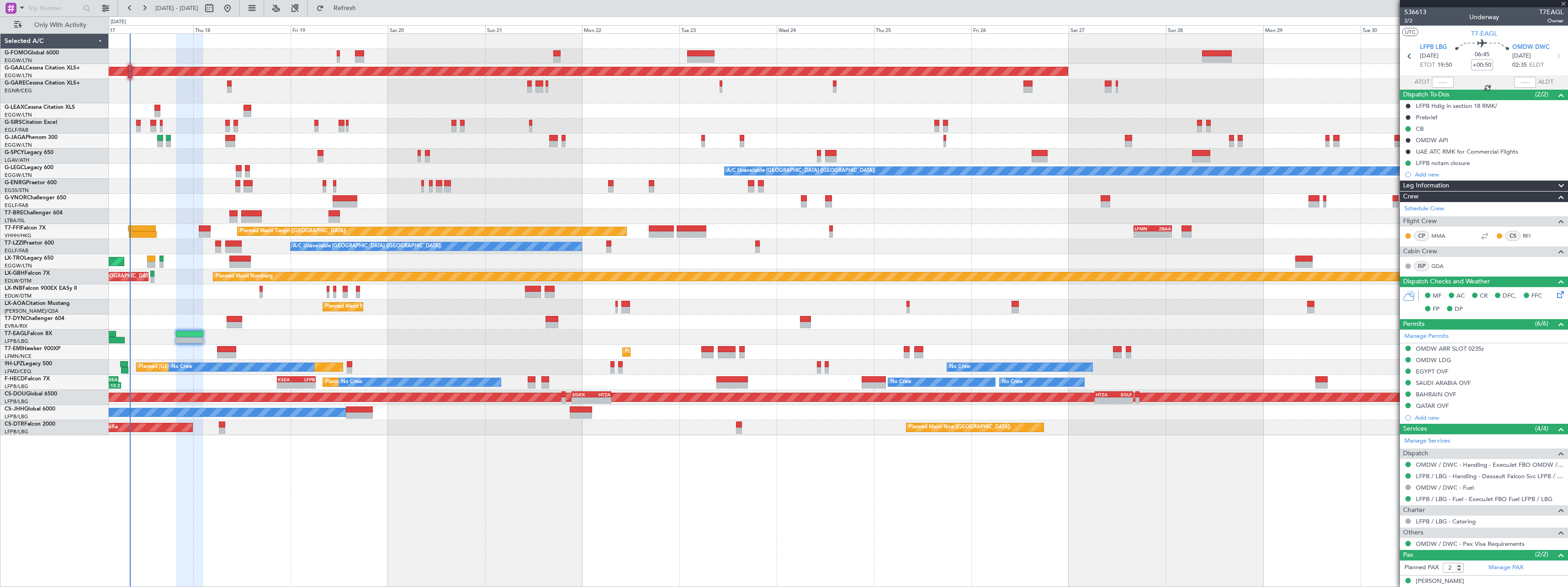
type input "+00:05"
type input "08:13"
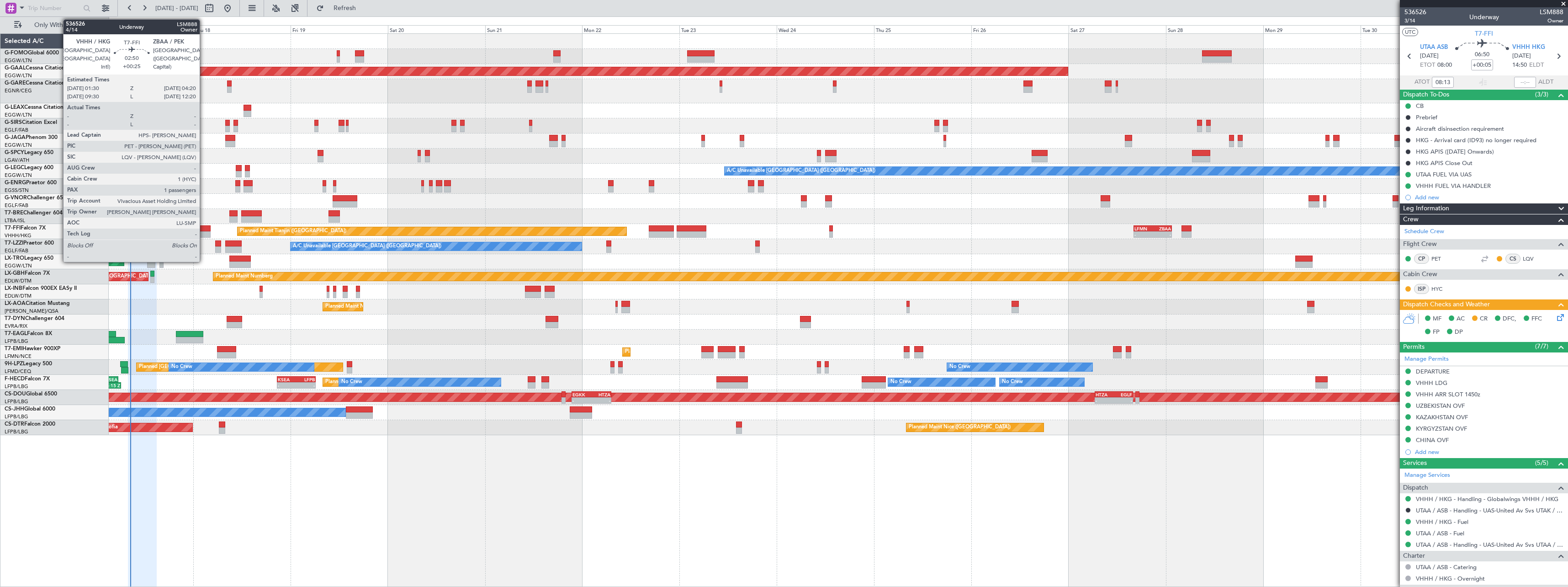
click at [204, 231] on div at bounding box center [205, 234] width 12 height 7
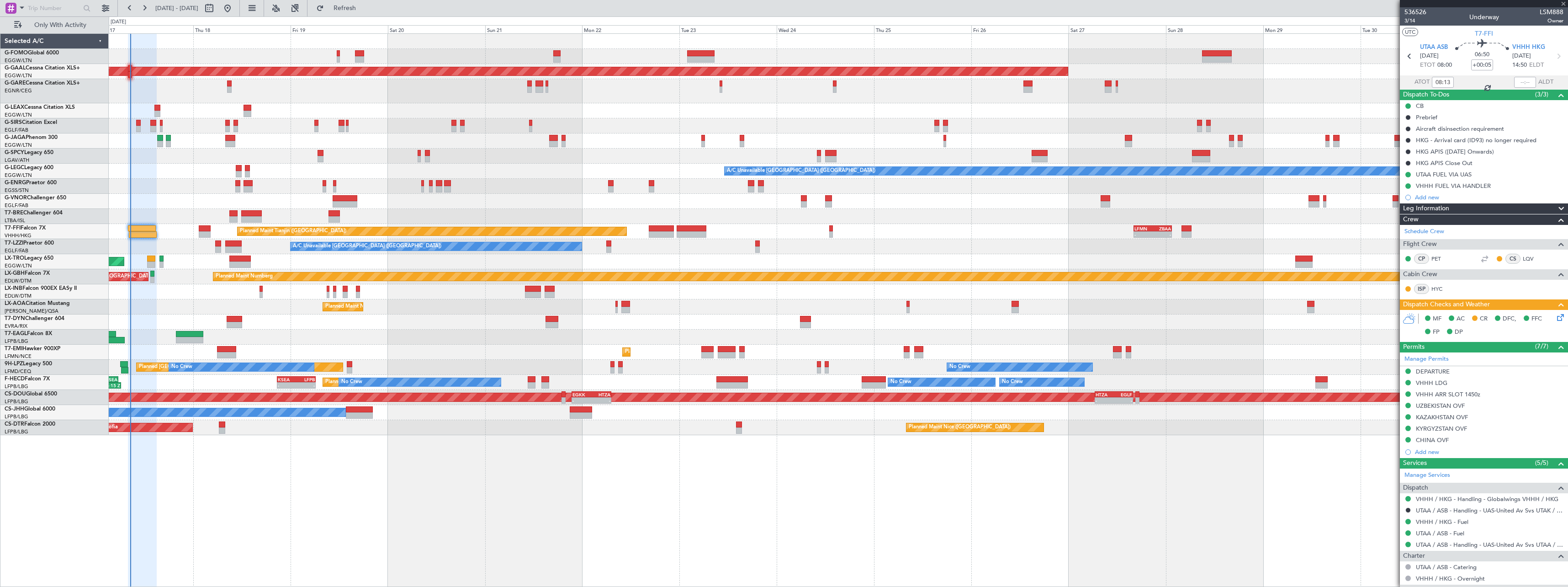
type input "+00:25"
type input "1"
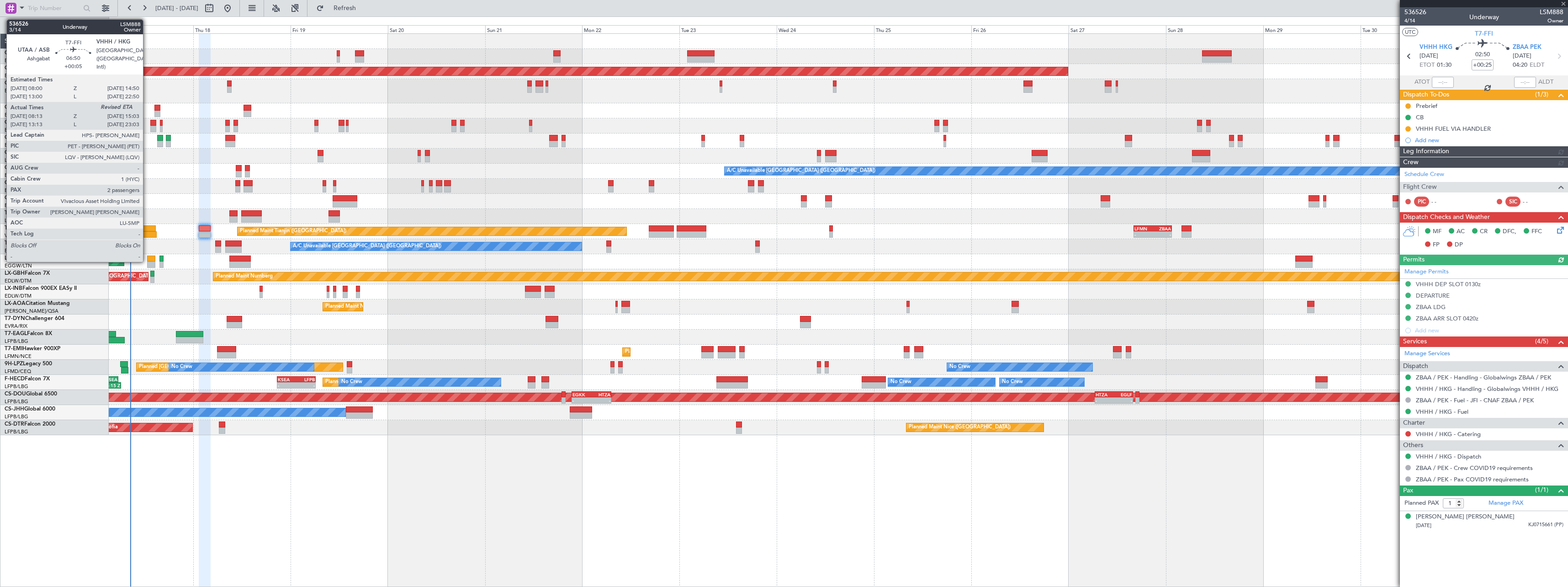
click at [147, 232] on div at bounding box center [143, 234] width 28 height 7
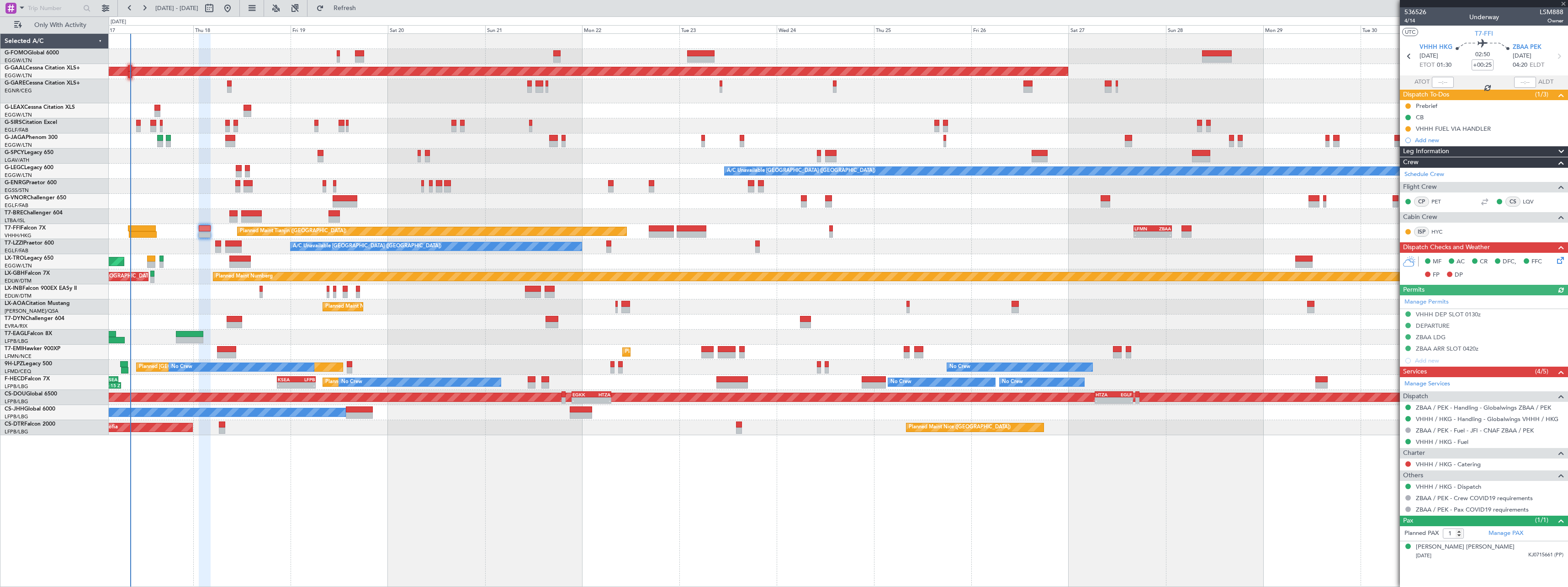
type input "+00:05"
type input "08:13"
type input "2"
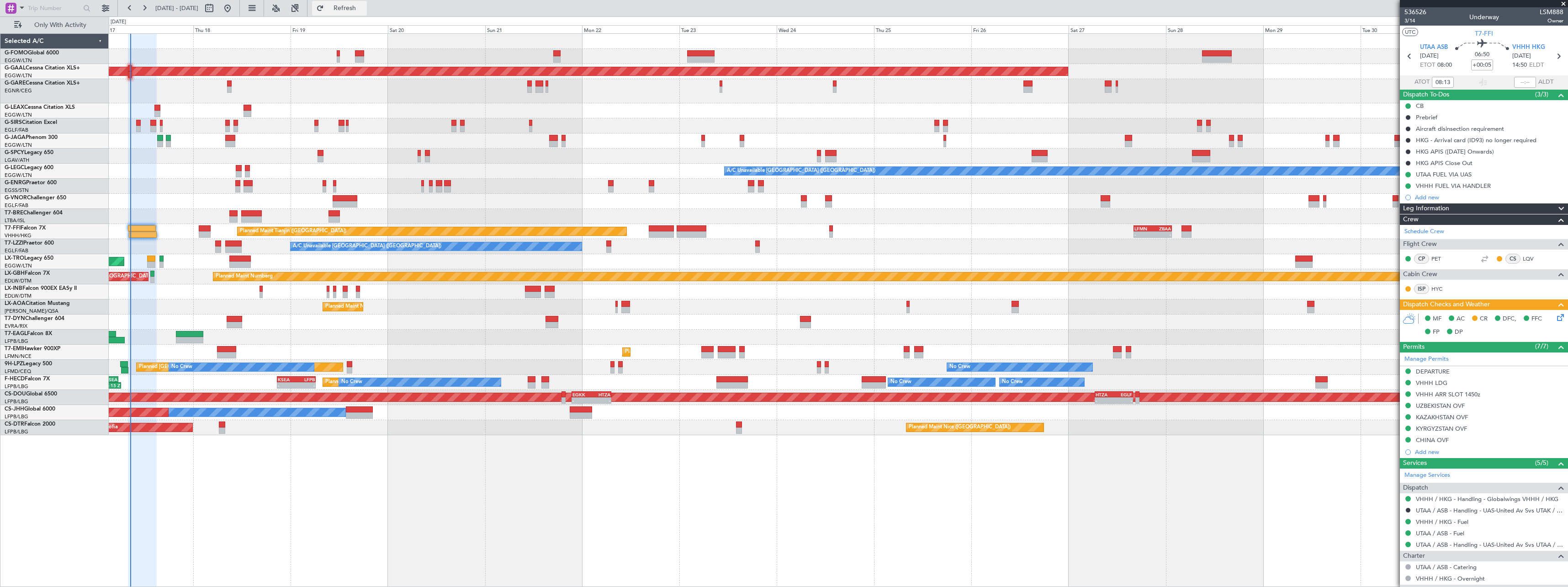
click at [364, 9] on span "Refresh" at bounding box center [345, 8] width 38 height 7
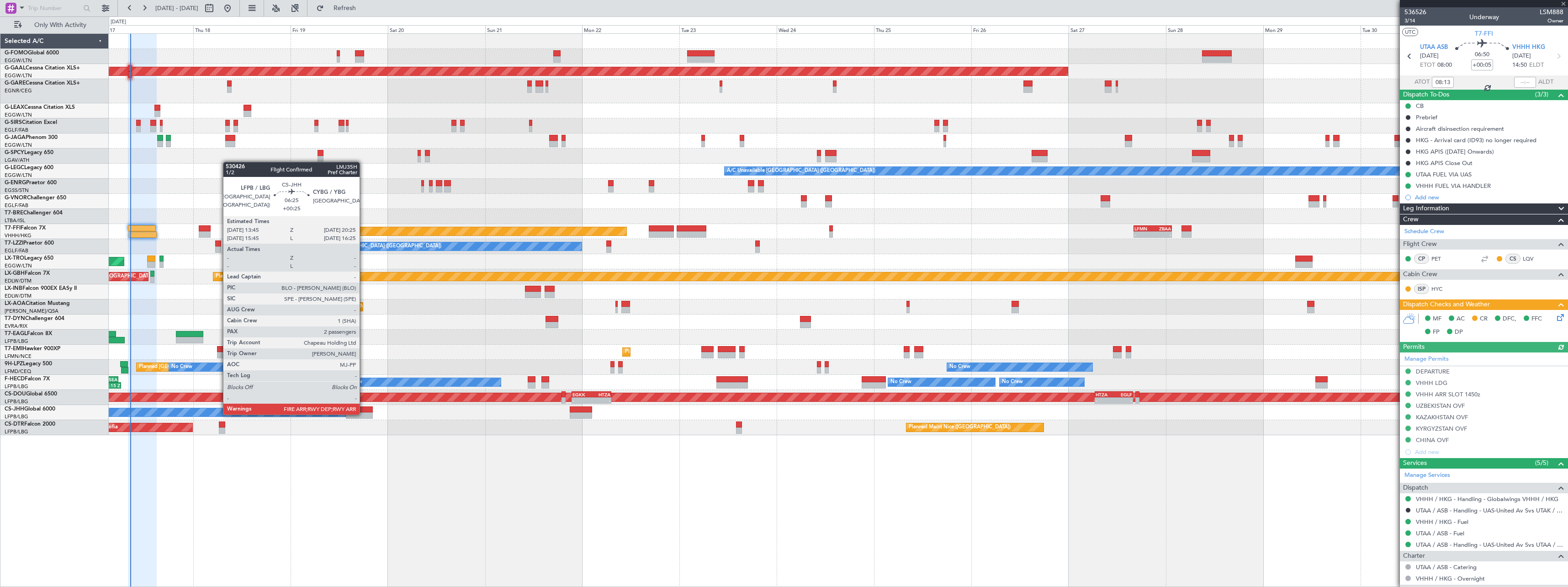
click at [363, 413] on div at bounding box center [359, 415] width 27 height 7
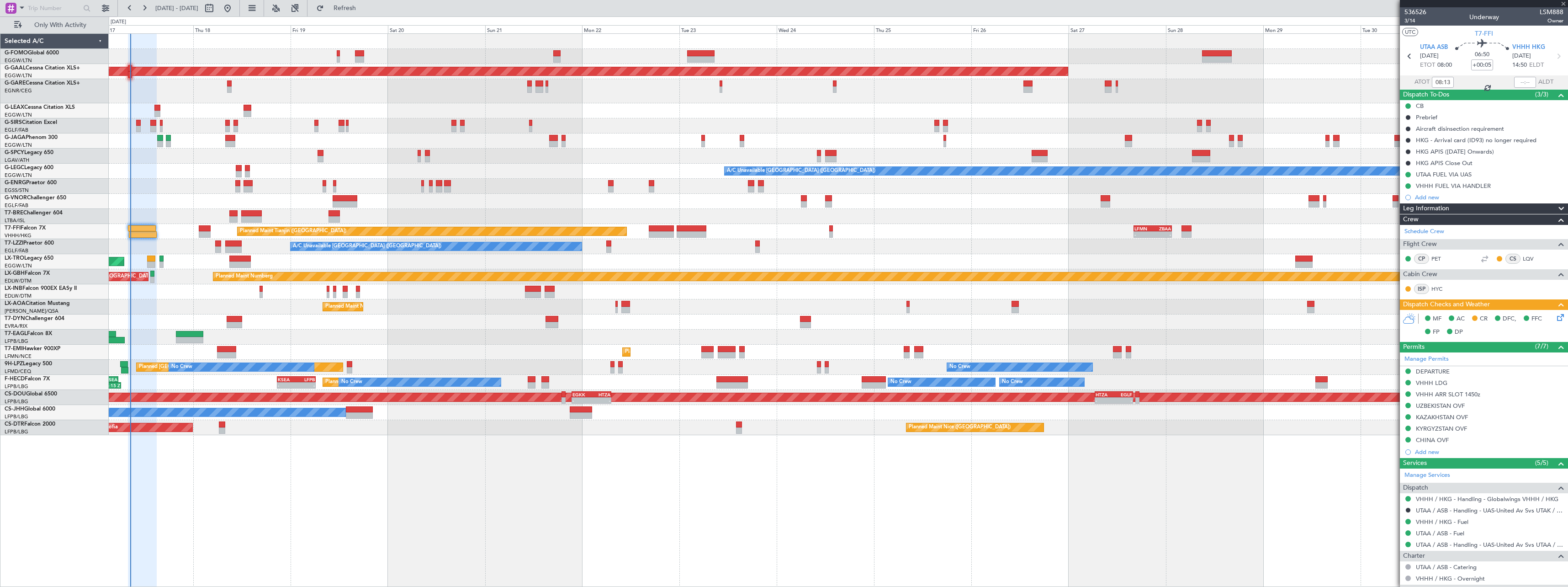
type input "+00:25"
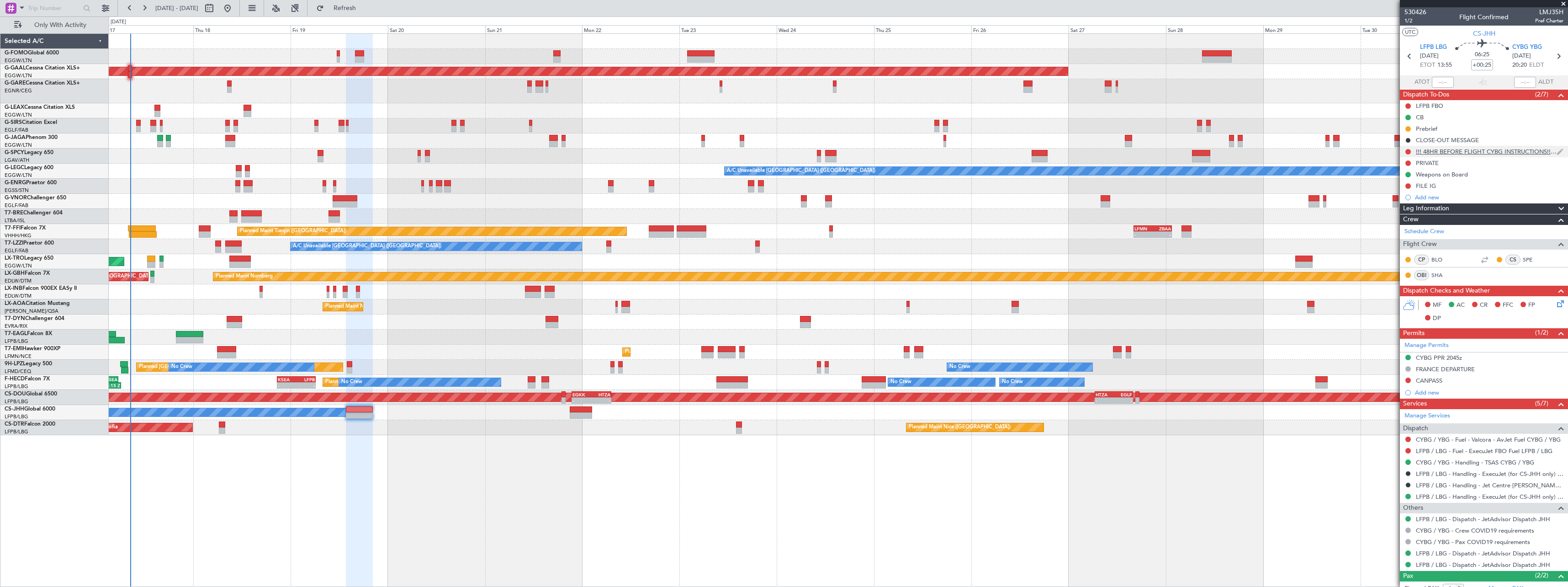
click at [1491, 153] on div "!!! 48HR BEFORE FLIGHT CYBG INSTRUCTIONS!!!!!!" at bounding box center [1486, 151] width 141 height 8
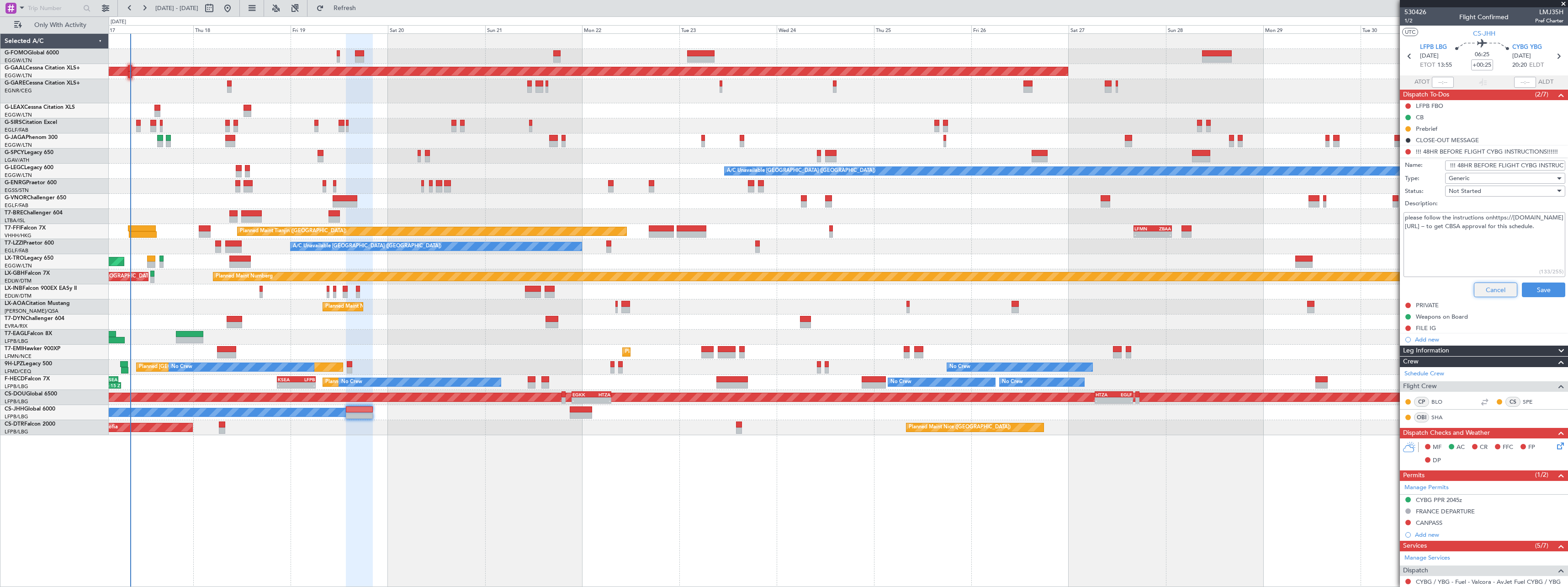
click at [1492, 291] on button "Cancel" at bounding box center [1495, 290] width 43 height 15
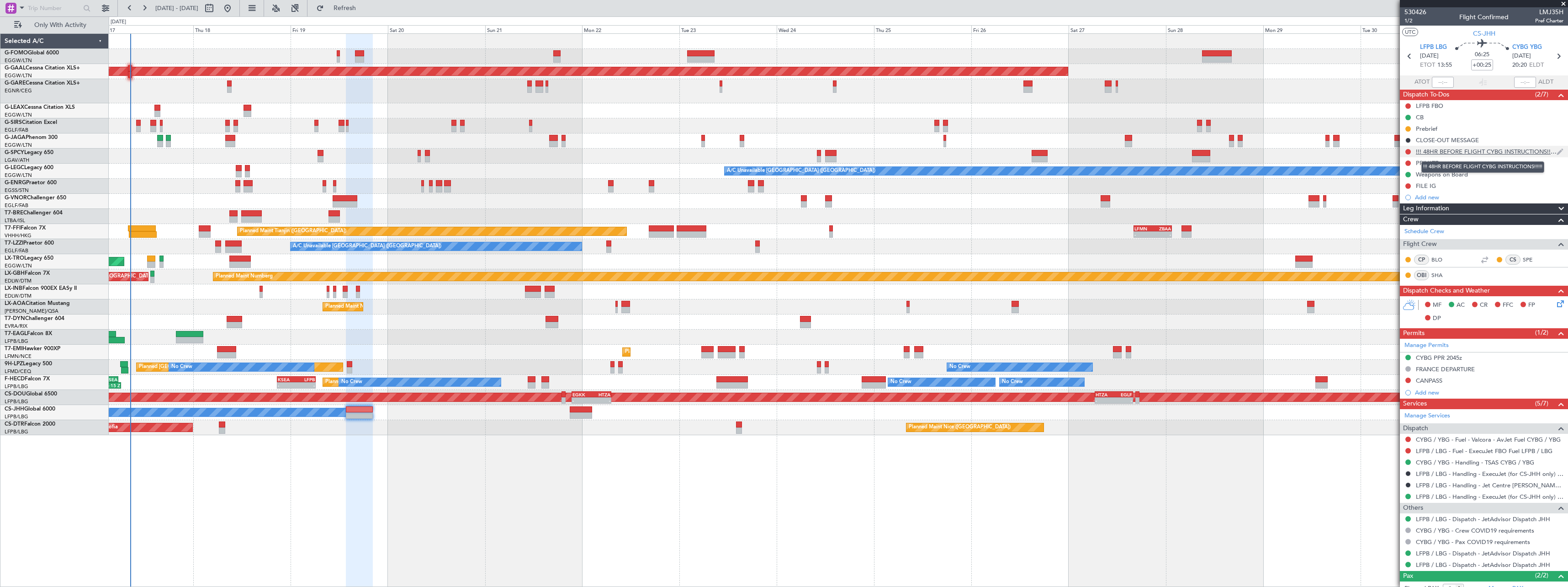
click at [1472, 149] on div "!!! 48HR BEFORE FLIGHT CYBG INSTRUCTIONS!!!!!!" at bounding box center [1486, 151] width 141 height 8
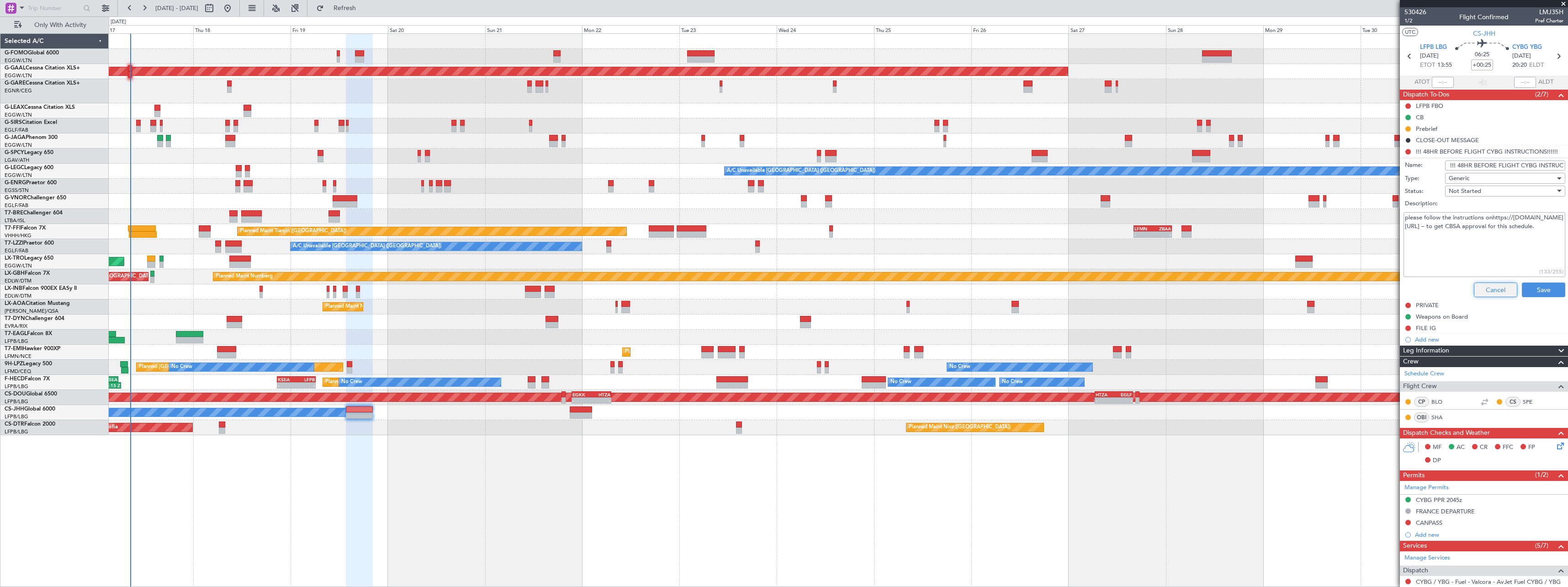
click at [1483, 289] on button "Cancel" at bounding box center [1495, 290] width 43 height 15
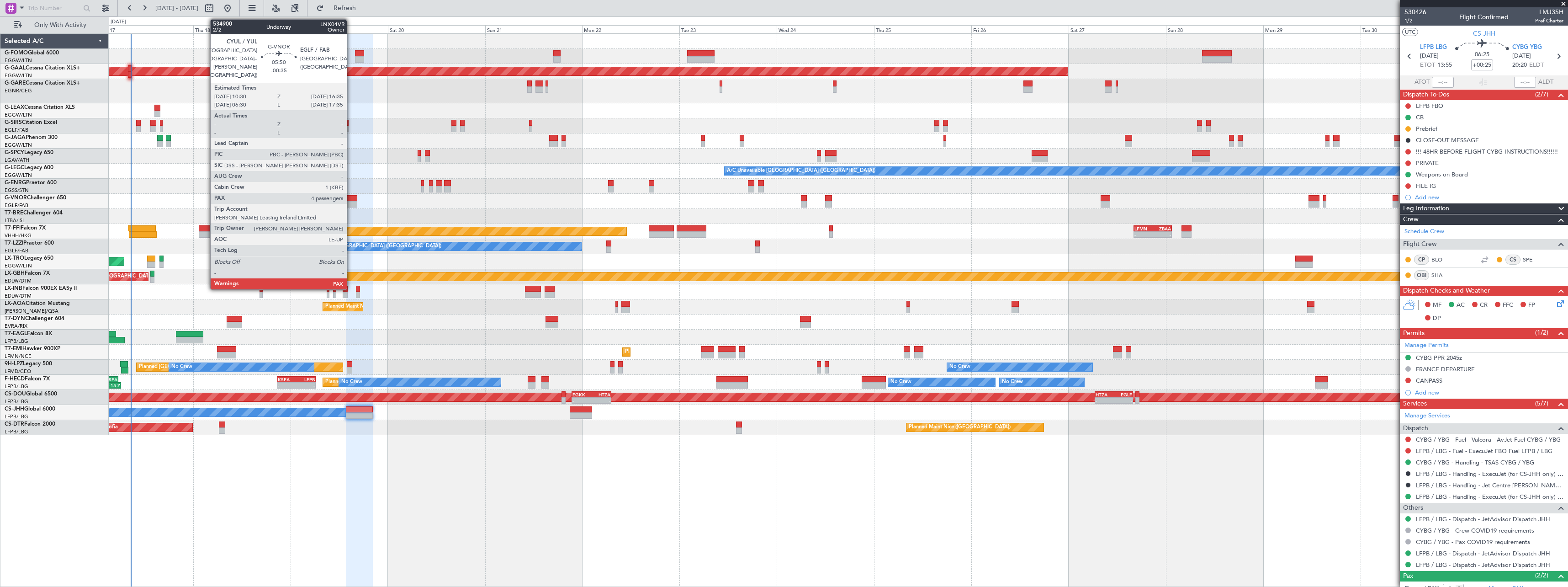
click at [351, 200] on div at bounding box center [345, 198] width 25 height 7
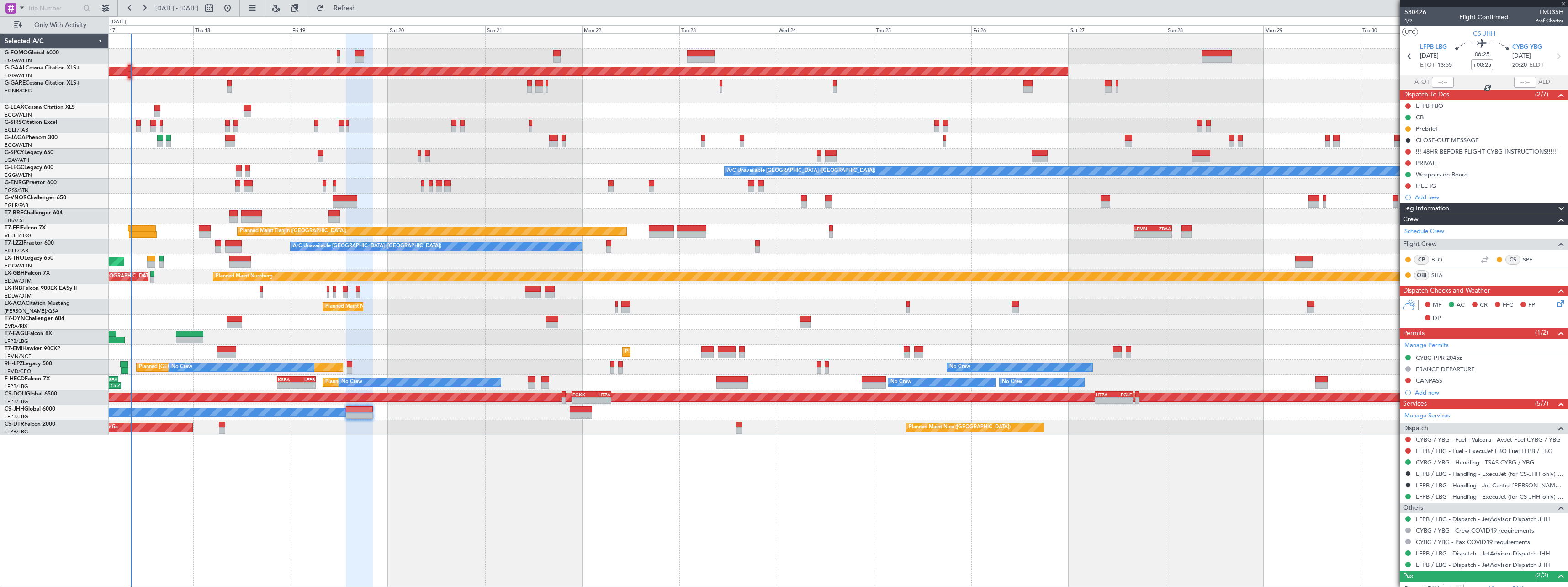
type input "-00:35"
type input "4"
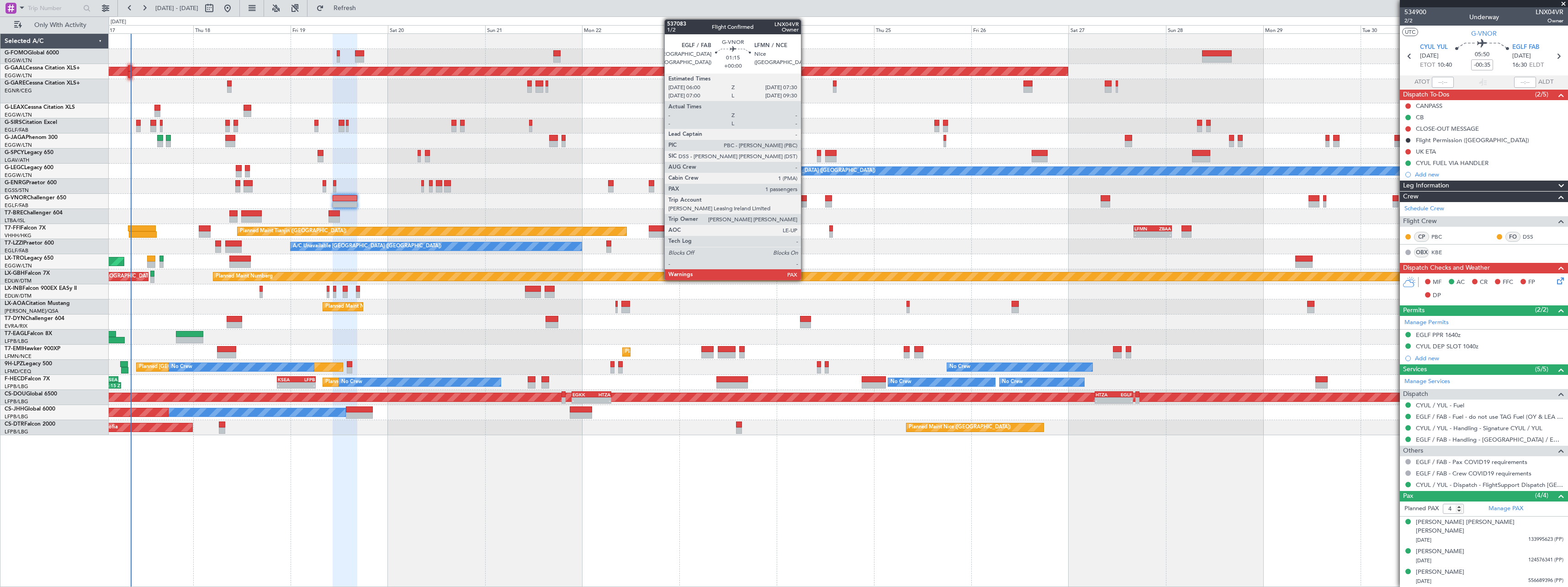
click at [805, 198] on div at bounding box center [804, 198] width 7 height 7
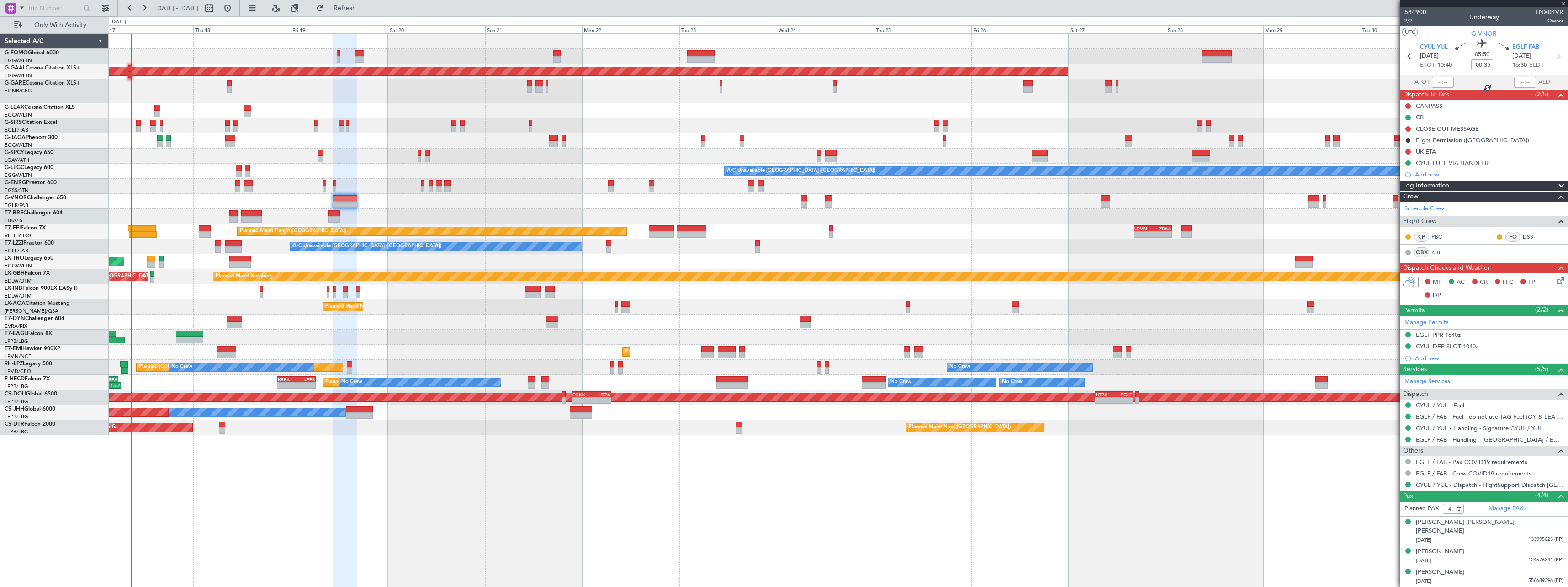
type input "2"
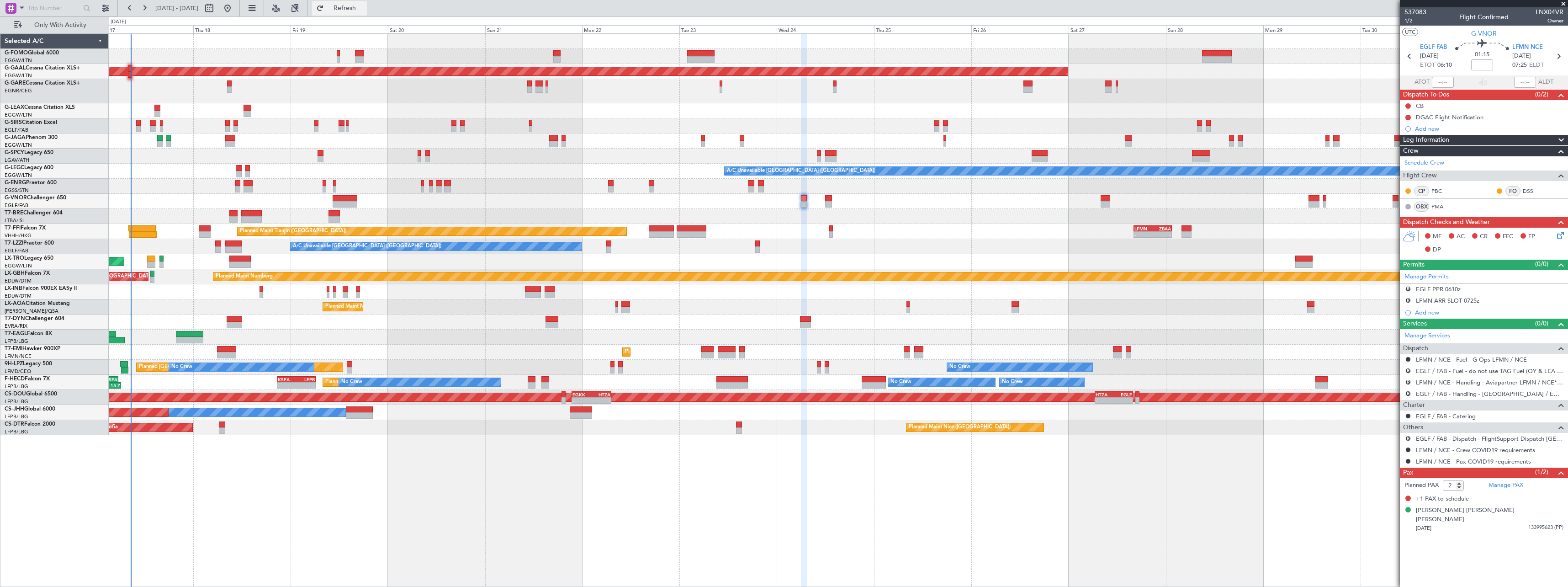
click at [364, 8] on span "Refresh" at bounding box center [345, 8] width 38 height 7
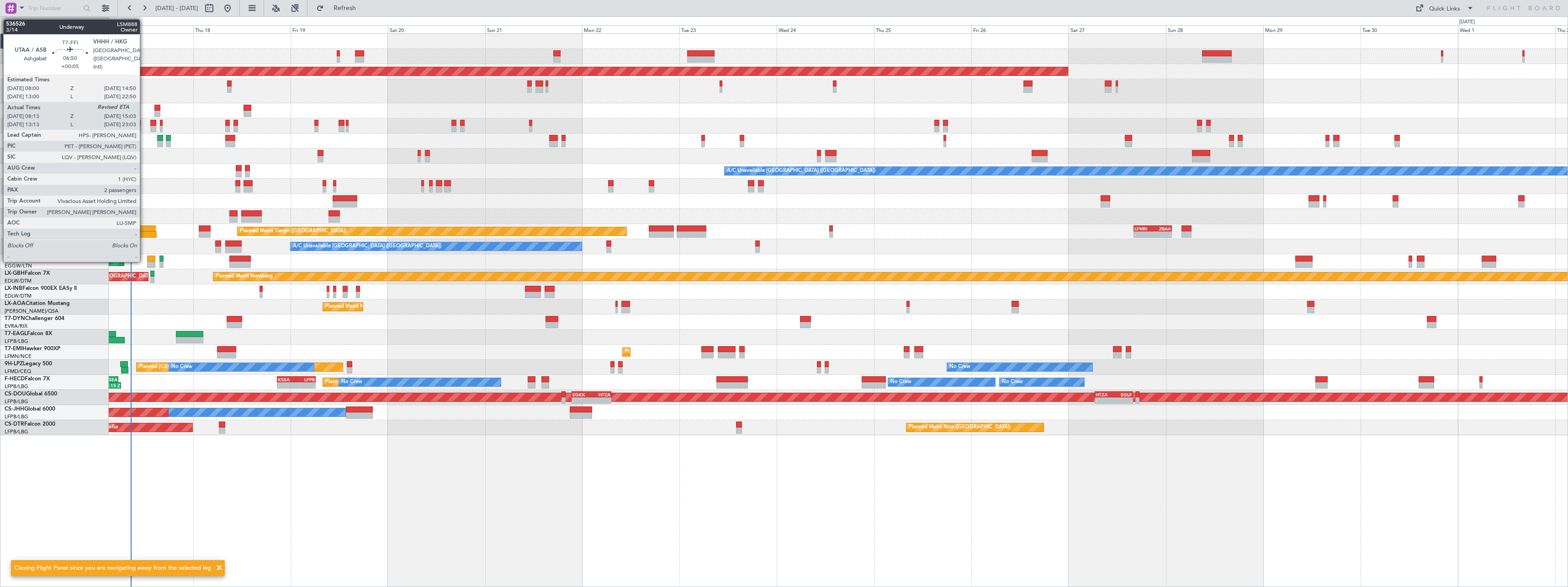
click at [144, 230] on div at bounding box center [142, 228] width 28 height 7
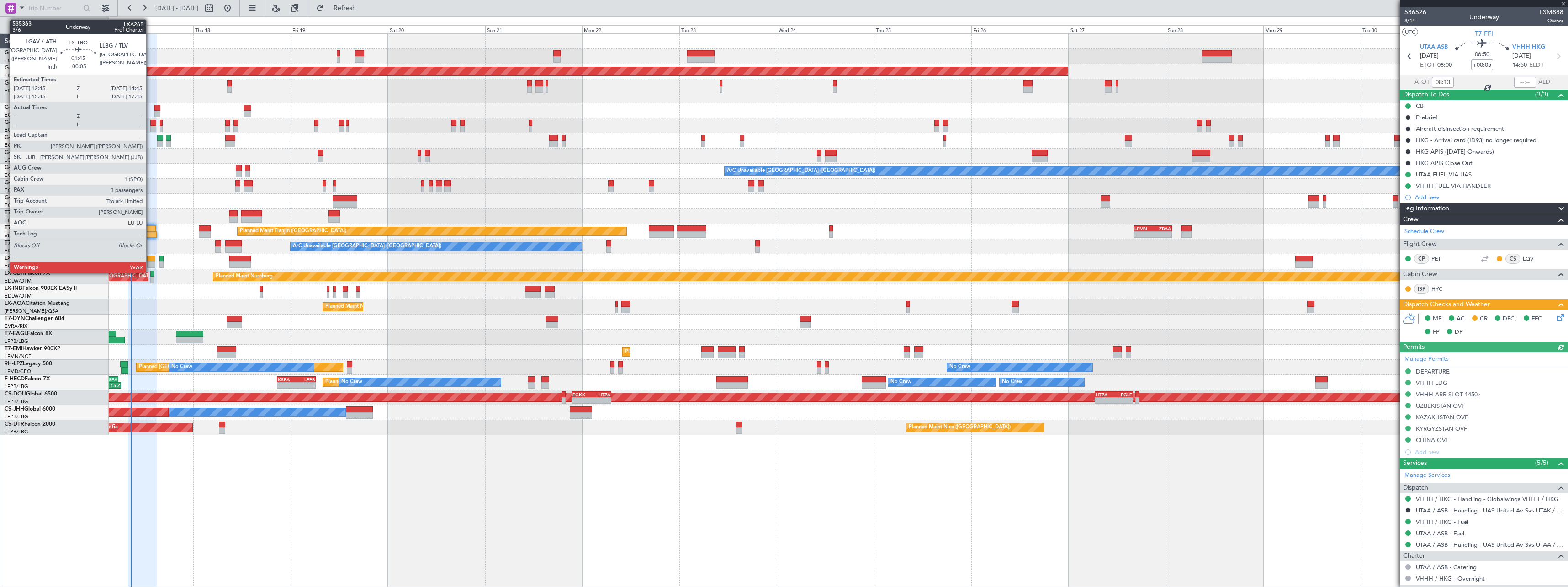
click at [150, 261] on div at bounding box center [152, 264] width 9 height 7
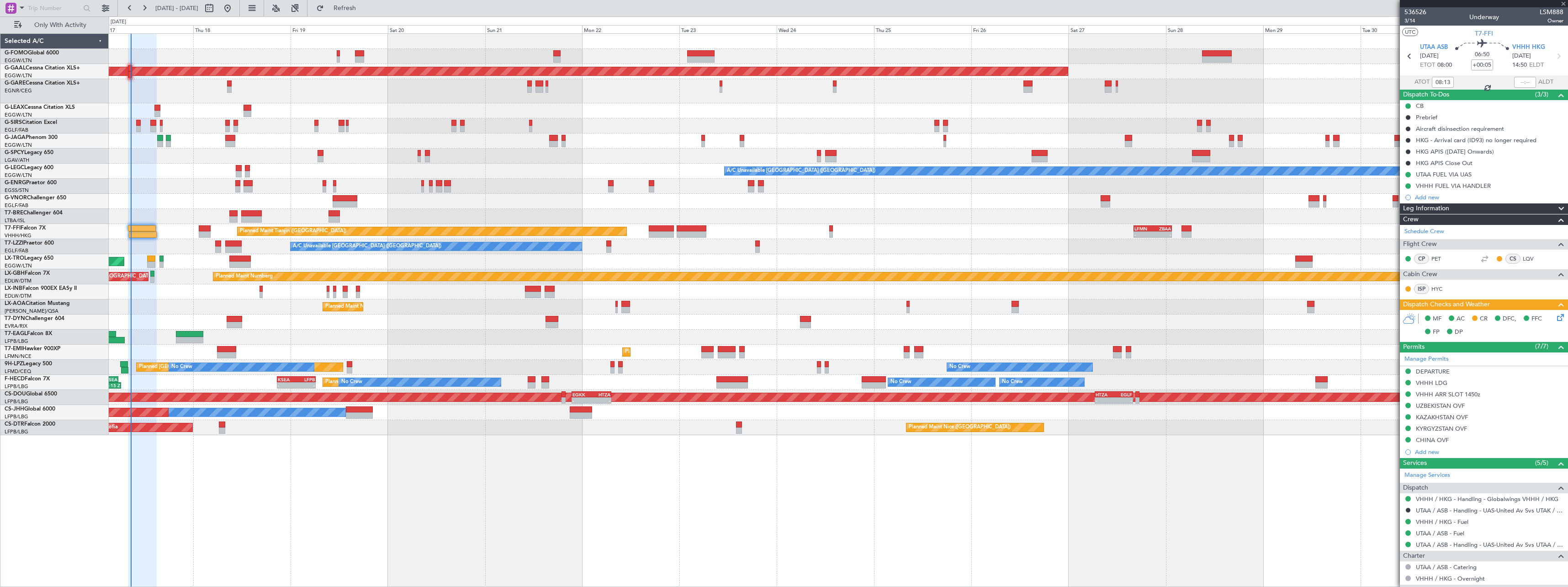
type input "-00:05"
type input "3"
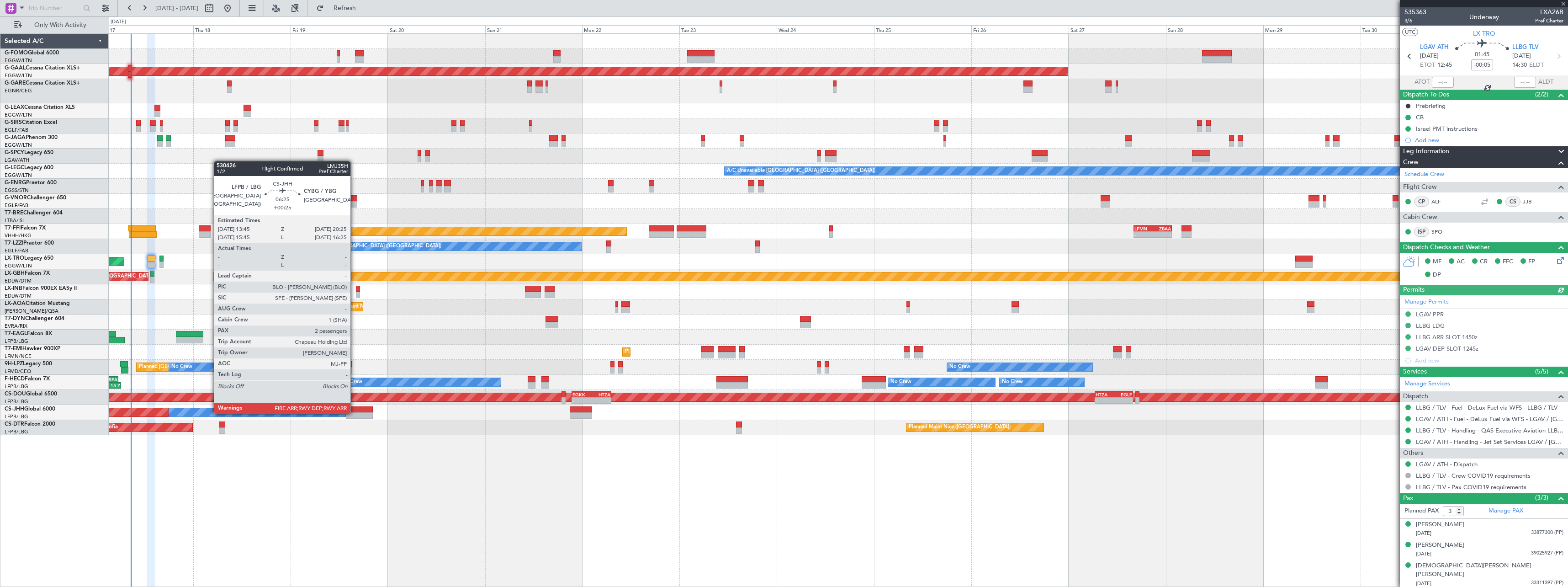
click at [354, 413] on div at bounding box center [359, 415] width 27 height 7
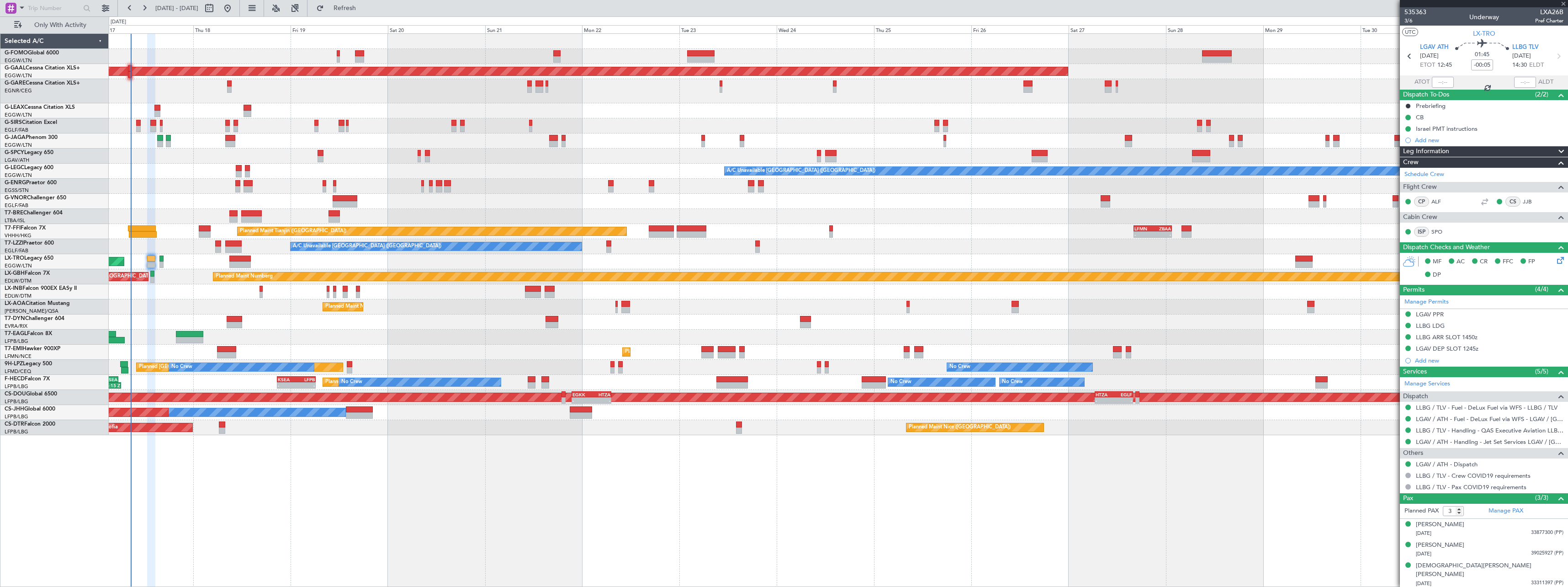
type input "+00:25"
type input "2"
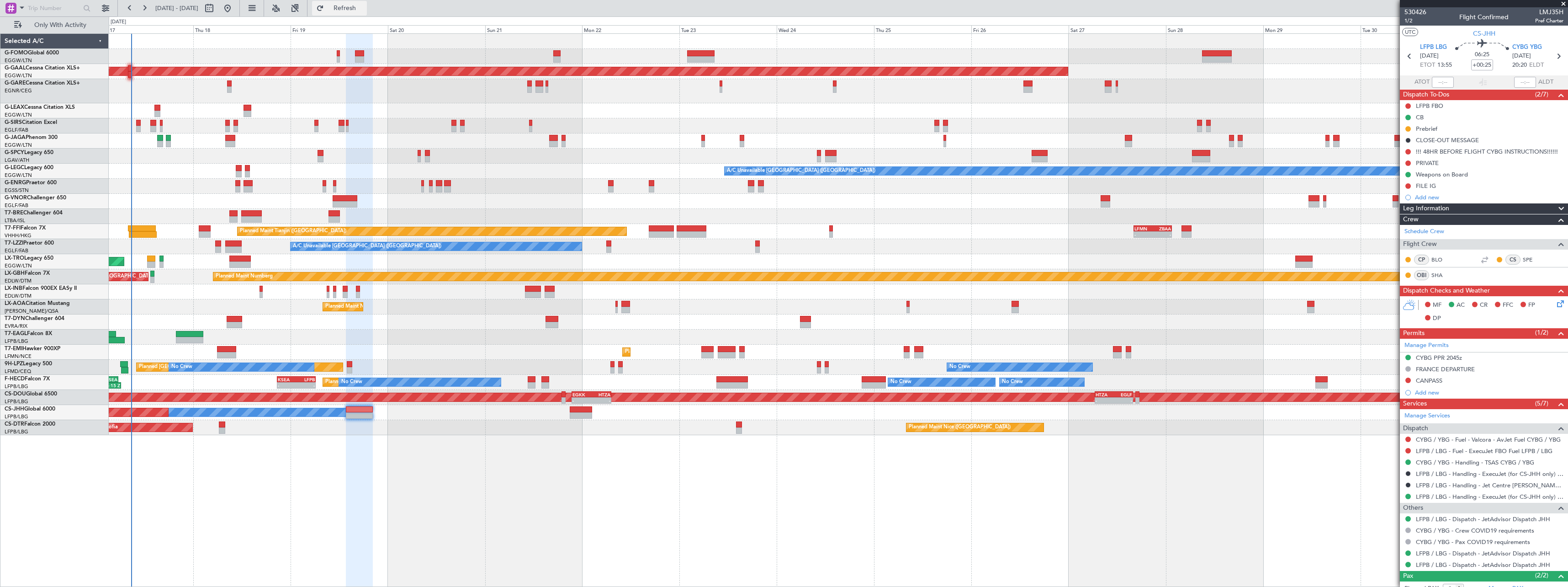
click at [364, 6] on span "Refresh" at bounding box center [345, 8] width 38 height 7
click at [364, 10] on span "Refresh" at bounding box center [345, 8] width 38 height 7
click at [364, 9] on span "Refresh" at bounding box center [345, 8] width 38 height 7
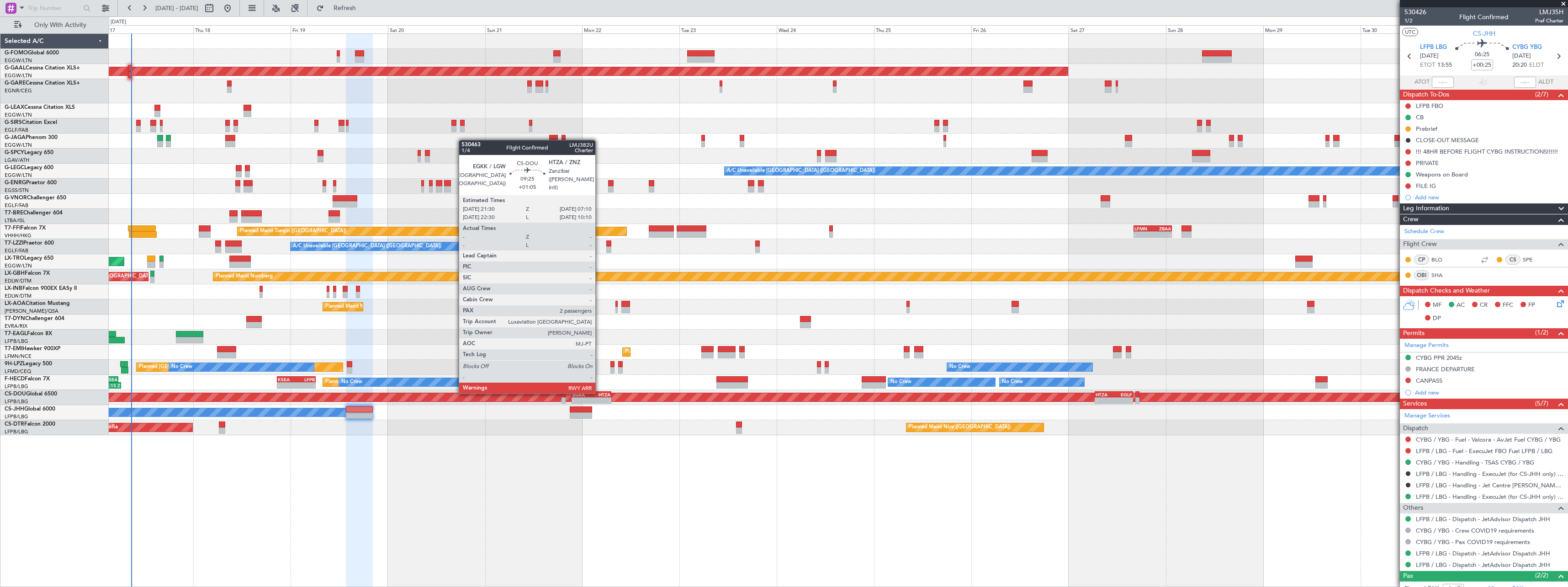
click at [600, 393] on div "HTZA" at bounding box center [600, 394] width 19 height 5
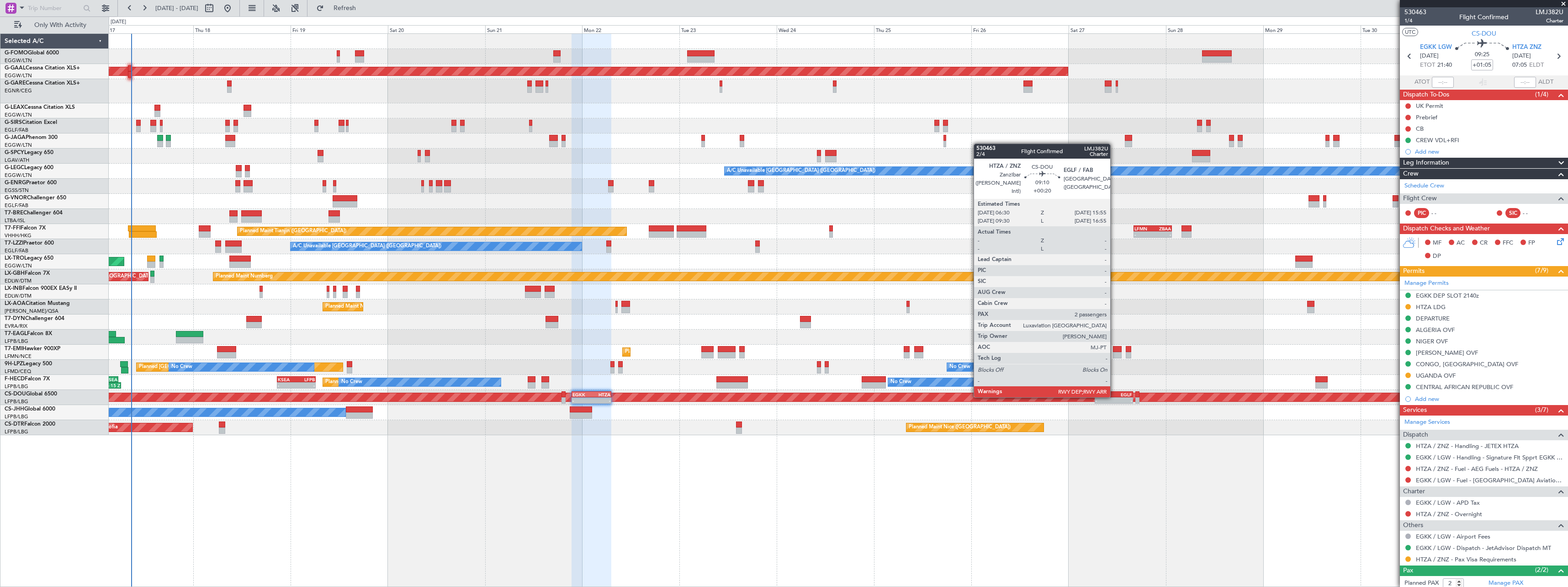
click at [1115, 396] on div "EGLF" at bounding box center [1123, 394] width 18 height 5
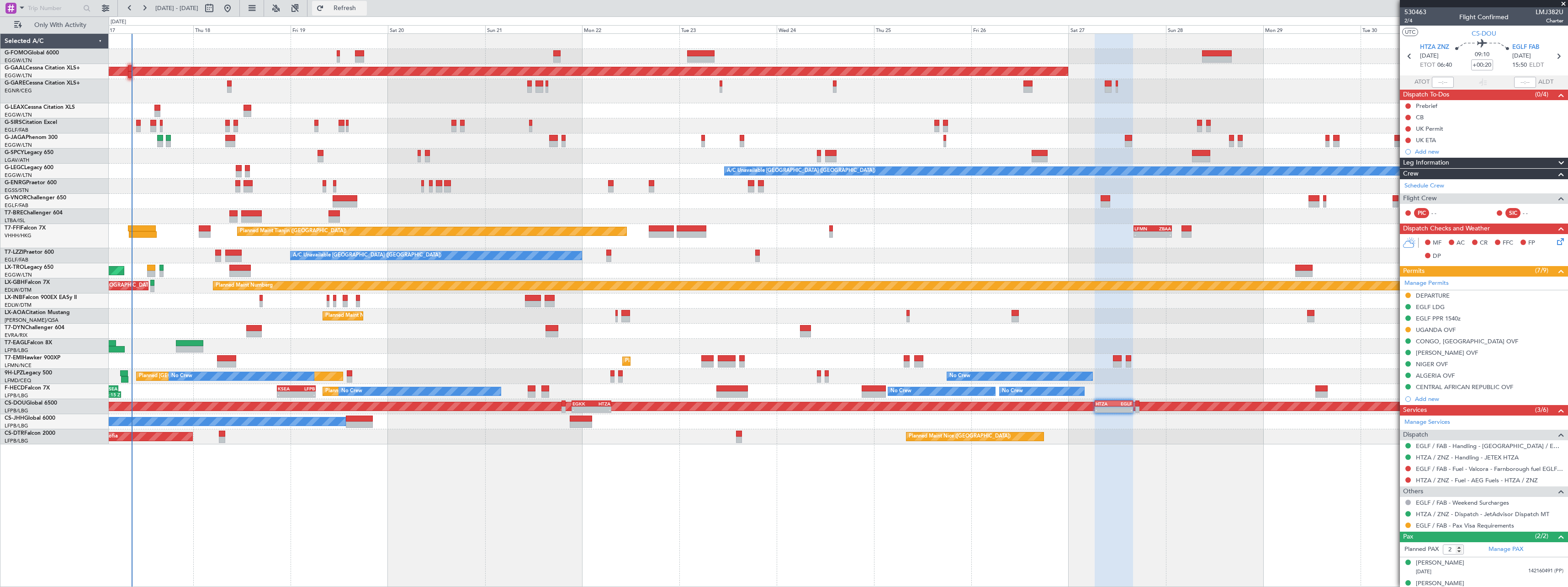
click at [364, 7] on span "Refresh" at bounding box center [345, 8] width 38 height 7
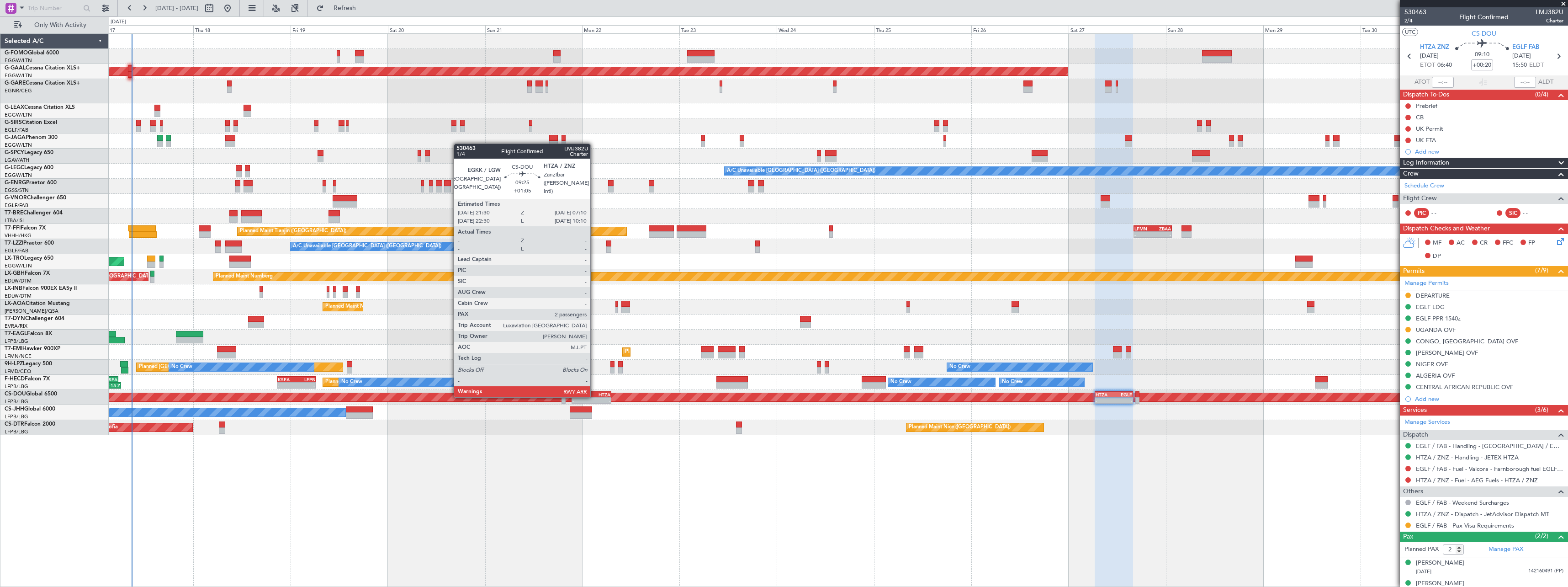
click at [595, 396] on div "HTZA" at bounding box center [600, 394] width 19 height 5
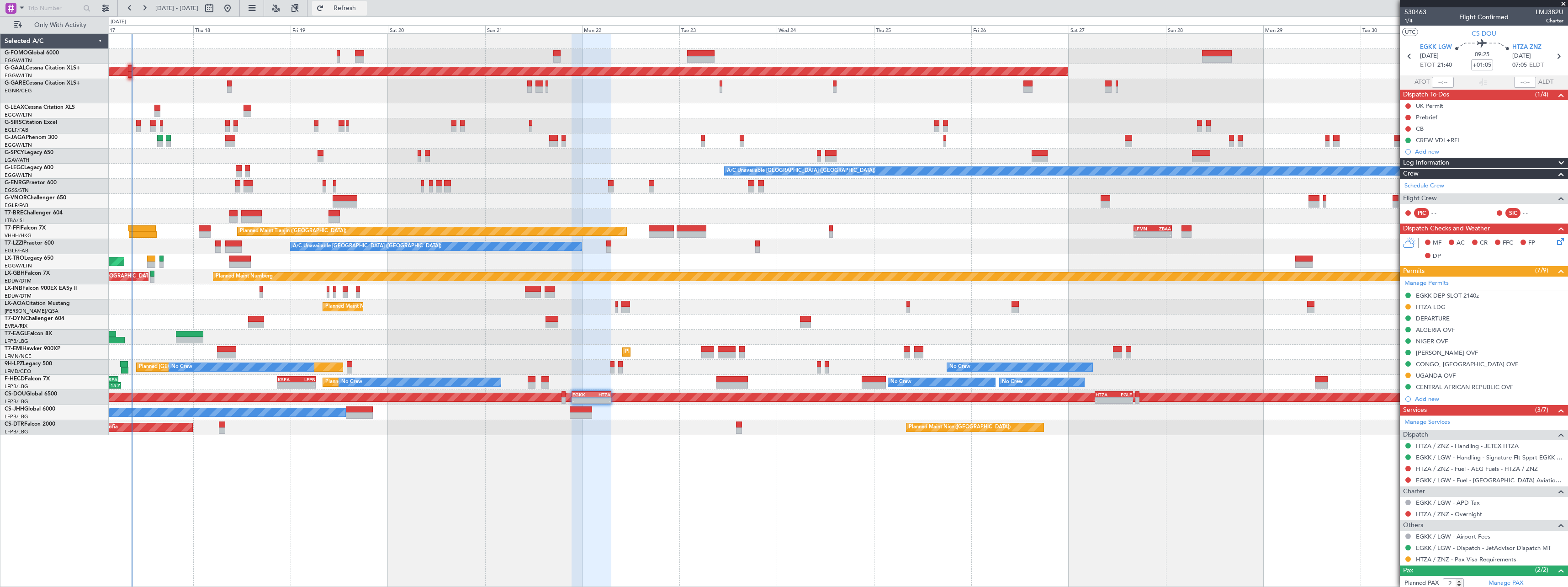
click at [364, 8] on span "Refresh" at bounding box center [345, 8] width 38 height 7
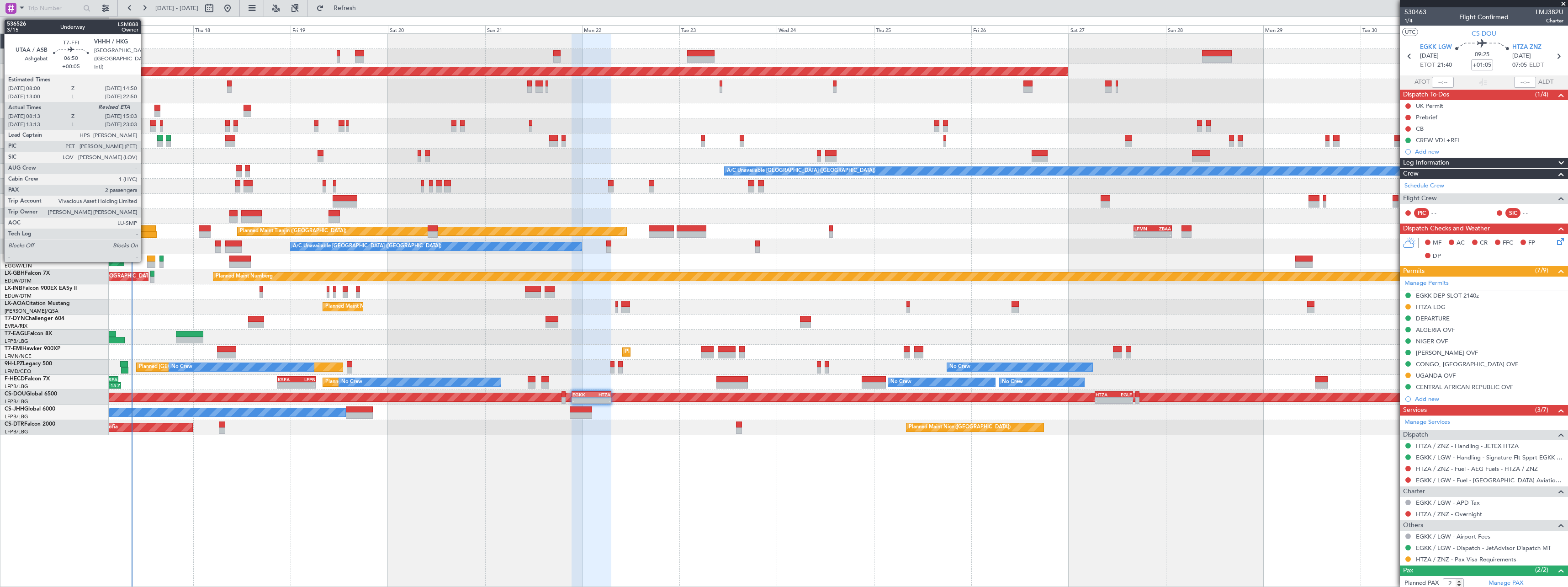
click at [145, 227] on div at bounding box center [142, 228] width 28 height 7
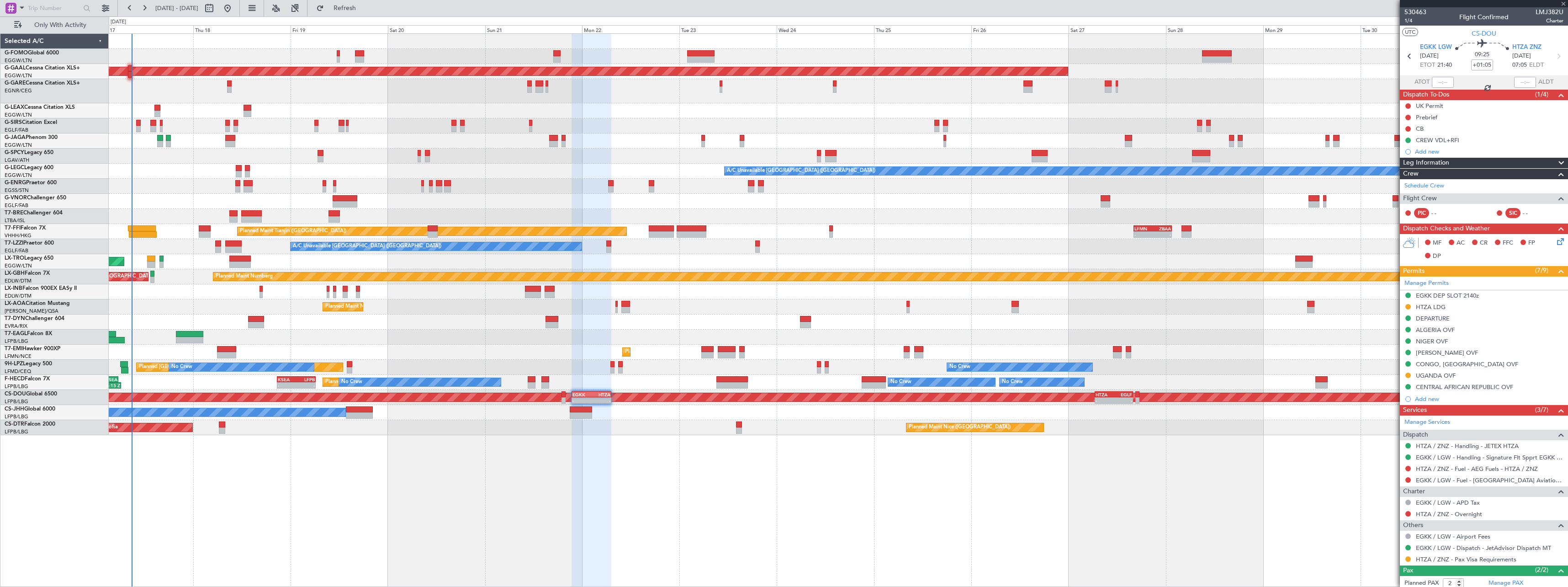
type input "+00:05"
type input "08:13"
